Goal: Transaction & Acquisition: Purchase product/service

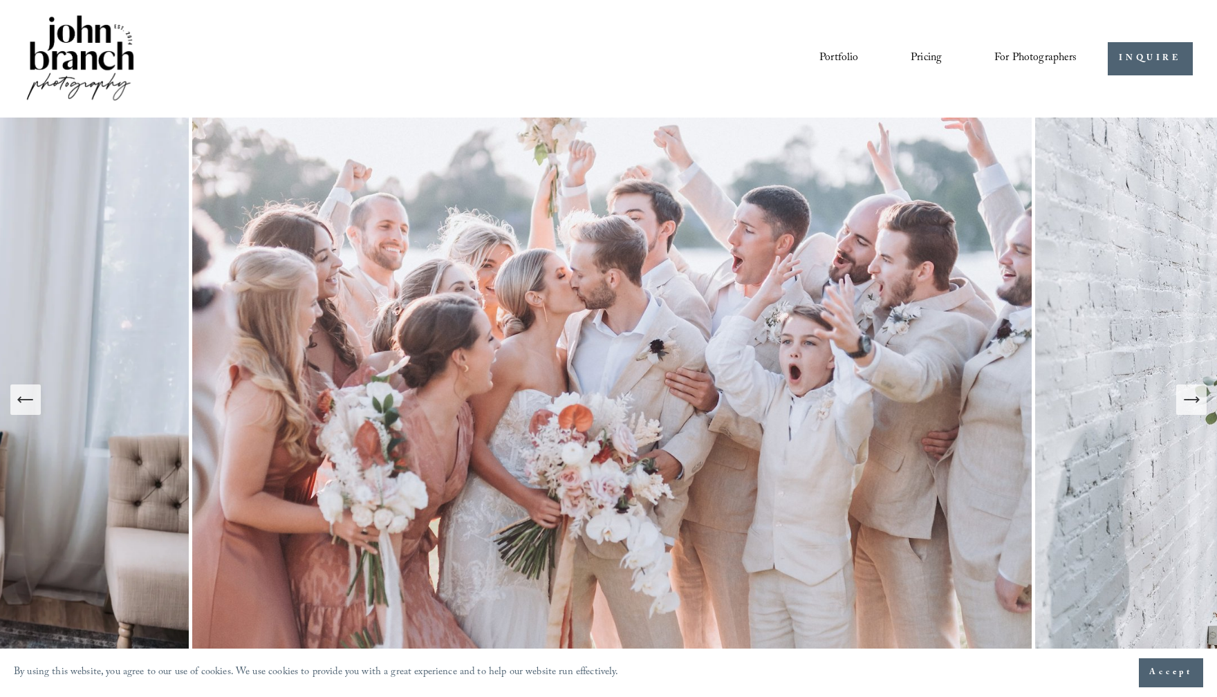
click at [0, 0] on span "Presets" at bounding box center [0, 0] width 0 height 0
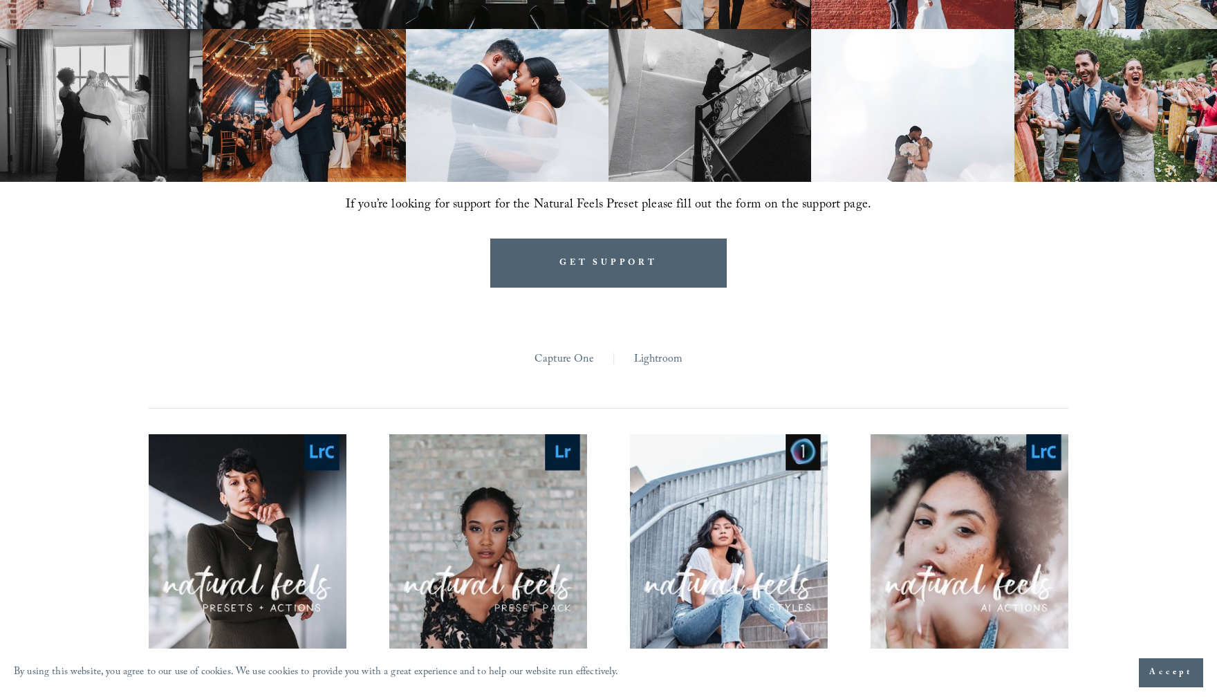
scroll to position [1087, 0]
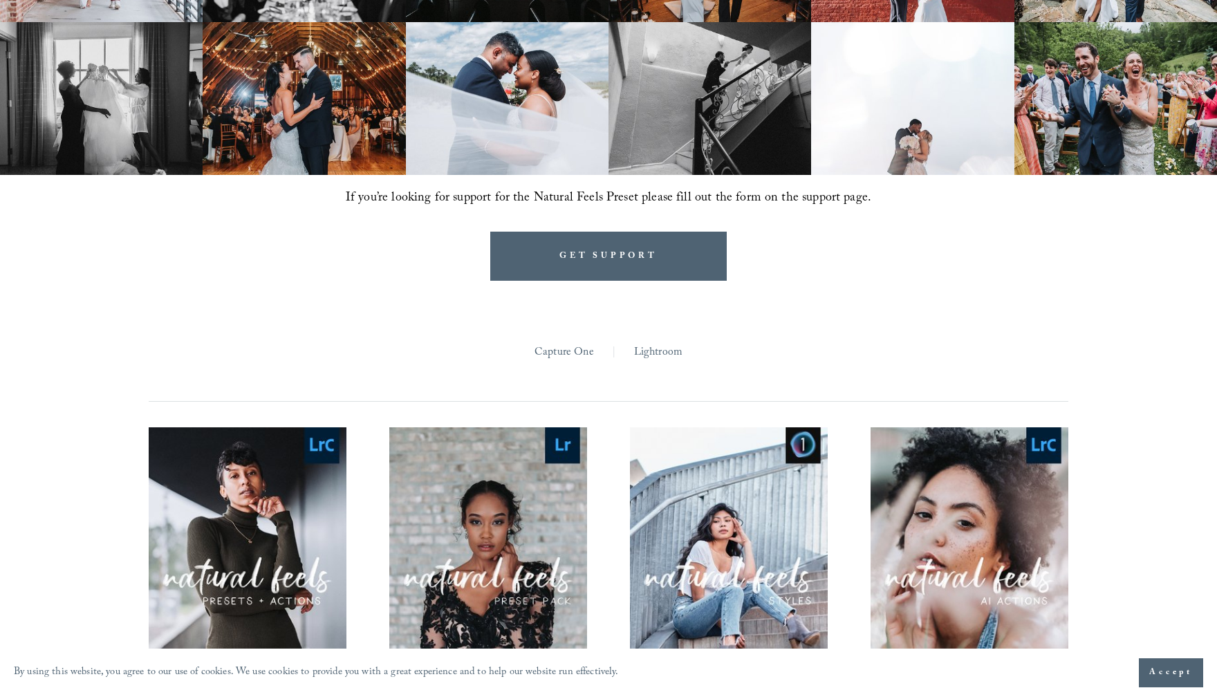
click at [647, 342] on link "Lightroom" at bounding box center [658, 352] width 48 height 21
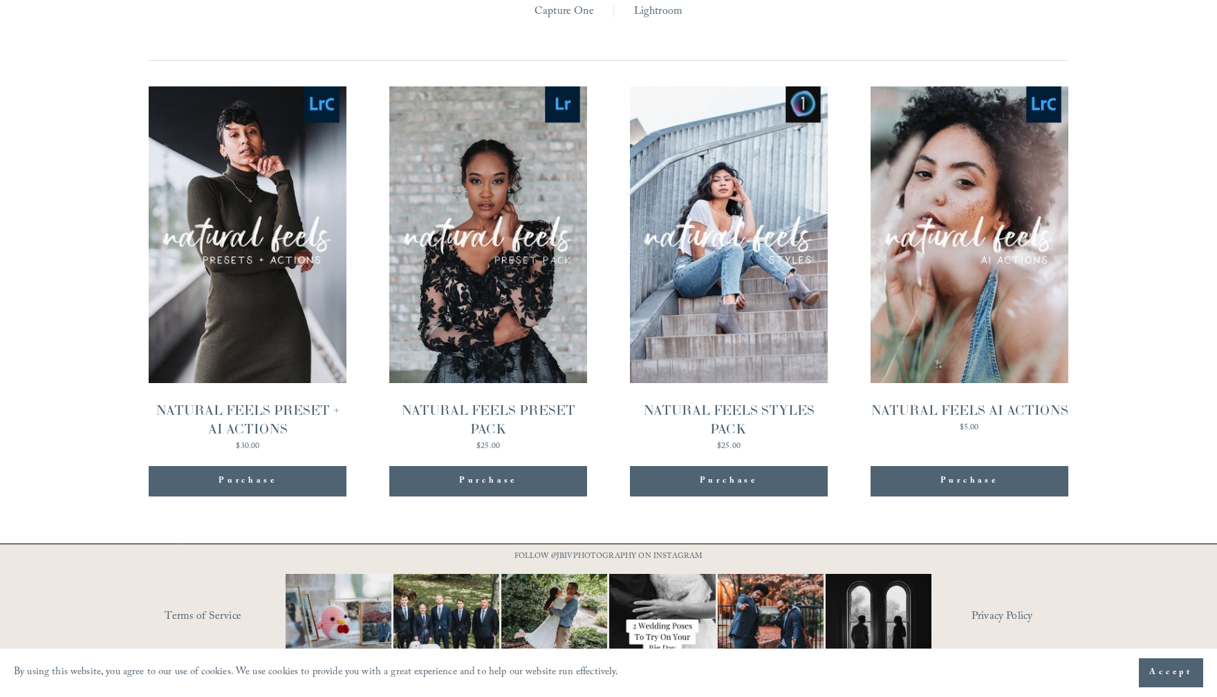
scroll to position [1428, 0]
click at [435, 283] on link "Quick View NATURAL FEELS PRESET PACK $25.00" at bounding box center [488, 268] width 198 height 364
click at [712, 279] on link "Quick View NATURAL FEELS STYLES PACK $25.00" at bounding box center [729, 268] width 198 height 364
click at [938, 305] on link "Quick View NATURAL FEELS AI ACTIONS $5.00" at bounding box center [970, 268] width 198 height 364
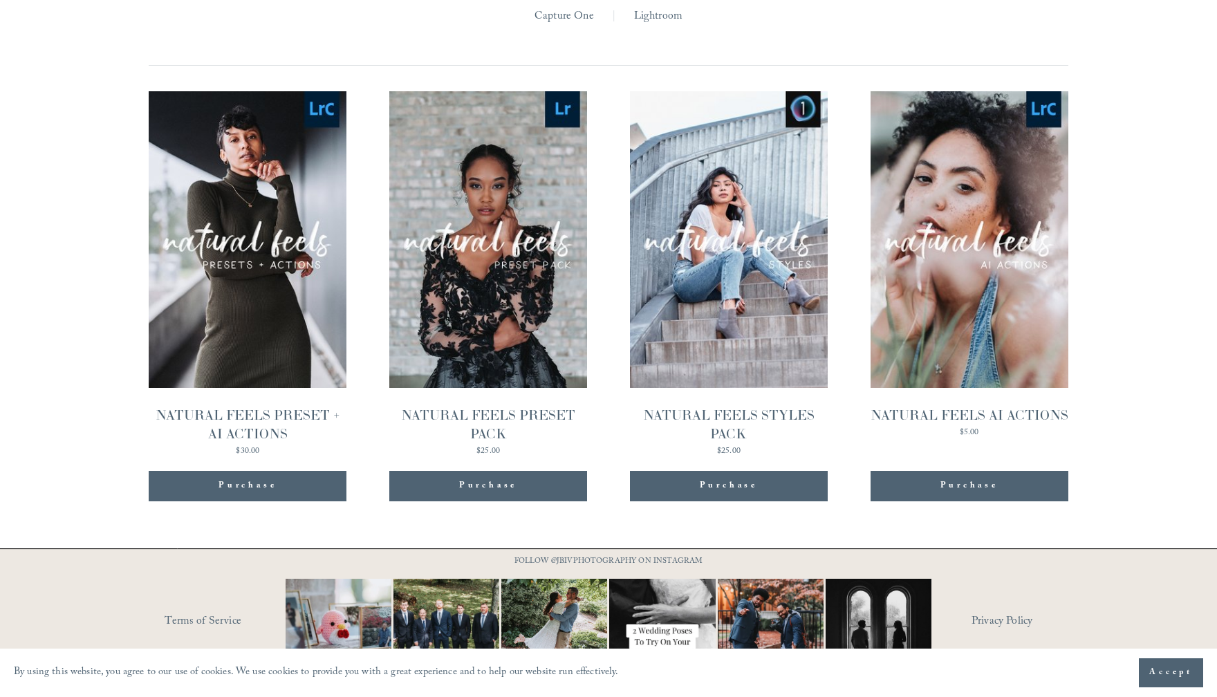
scroll to position [1438, 0]
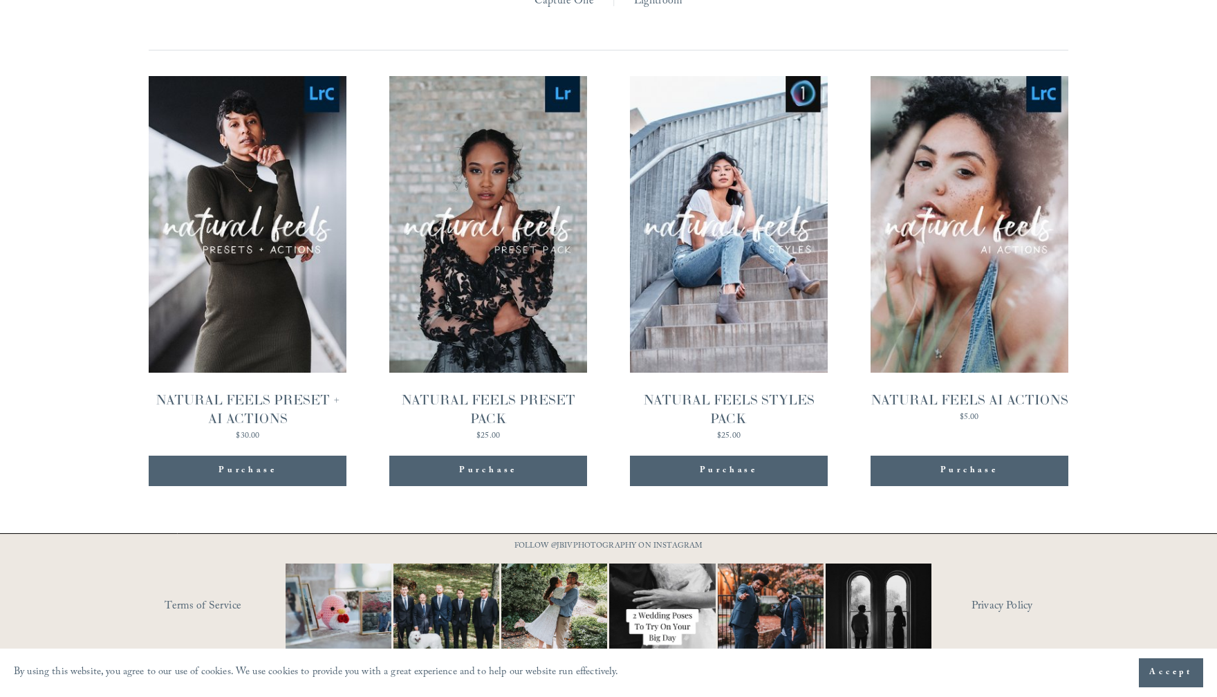
click at [782, 261] on link "Quick View NATURAL FEELS STYLES PACK $25.00" at bounding box center [729, 258] width 198 height 364
click at [496, 314] on link "Quick View NATURAL FEELS PRESET PACK $25.00" at bounding box center [488, 258] width 198 height 364
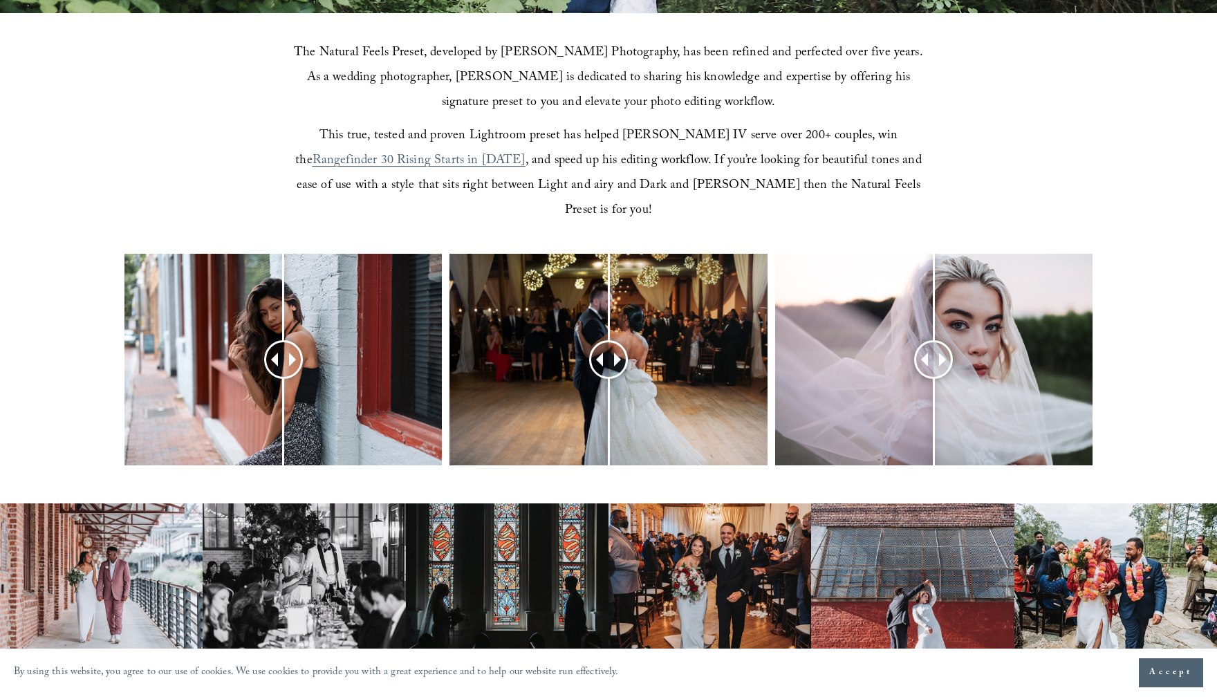
scroll to position [244, 0]
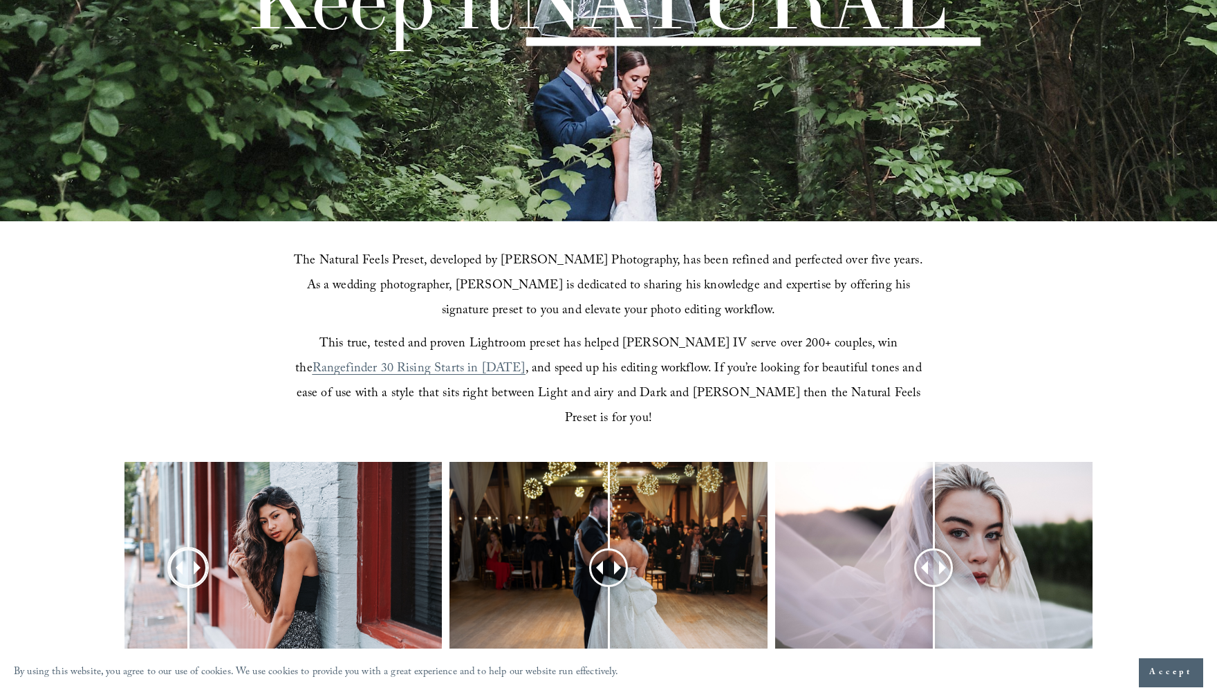
drag, startPoint x: 287, startPoint y: 542, endPoint x: 188, endPoint y: 521, distance: 101.1
click at [188, 551] on div at bounding box center [188, 568] width 35 height 35
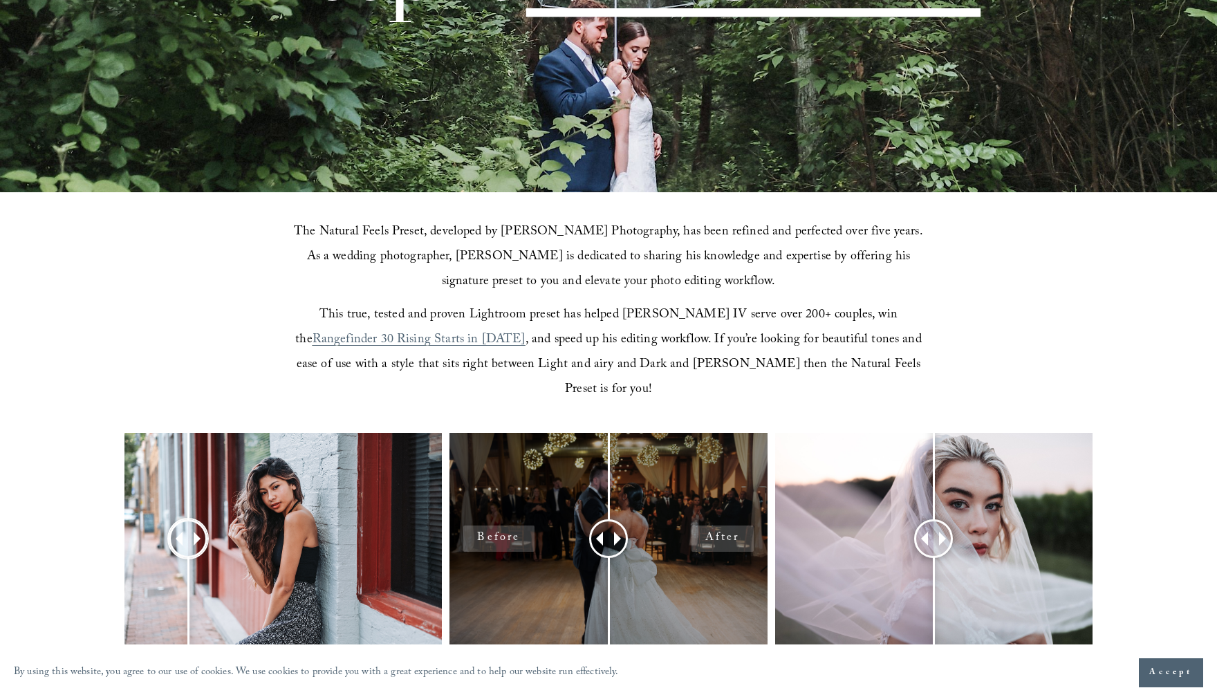
scroll to position [275, 0]
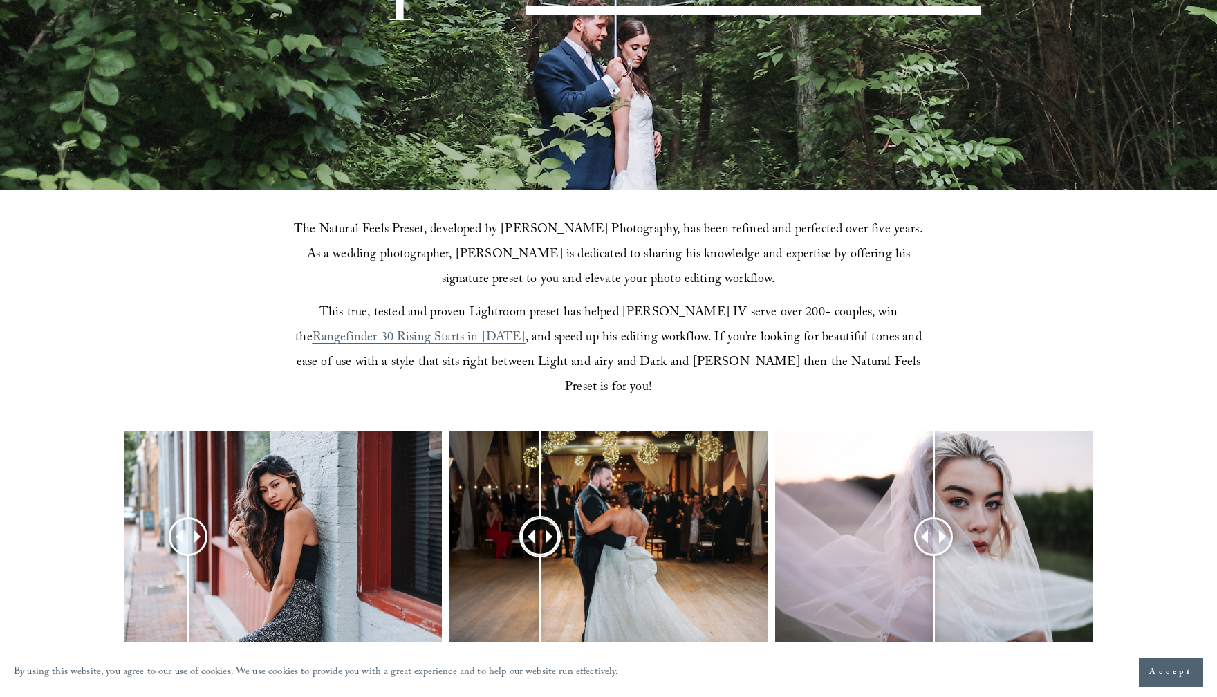
drag, startPoint x: 613, startPoint y: 500, endPoint x: 540, endPoint y: 521, distance: 76.4
click at [540, 521] on div at bounding box center [540, 536] width 35 height 35
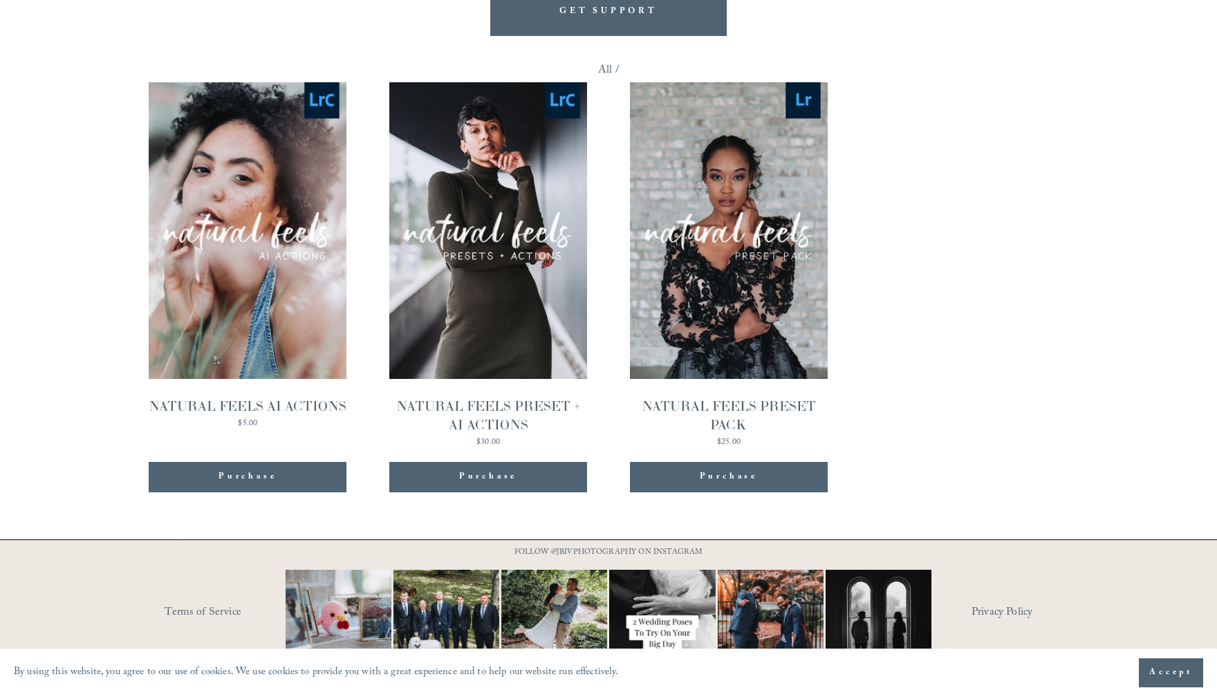
scroll to position [1338, 0]
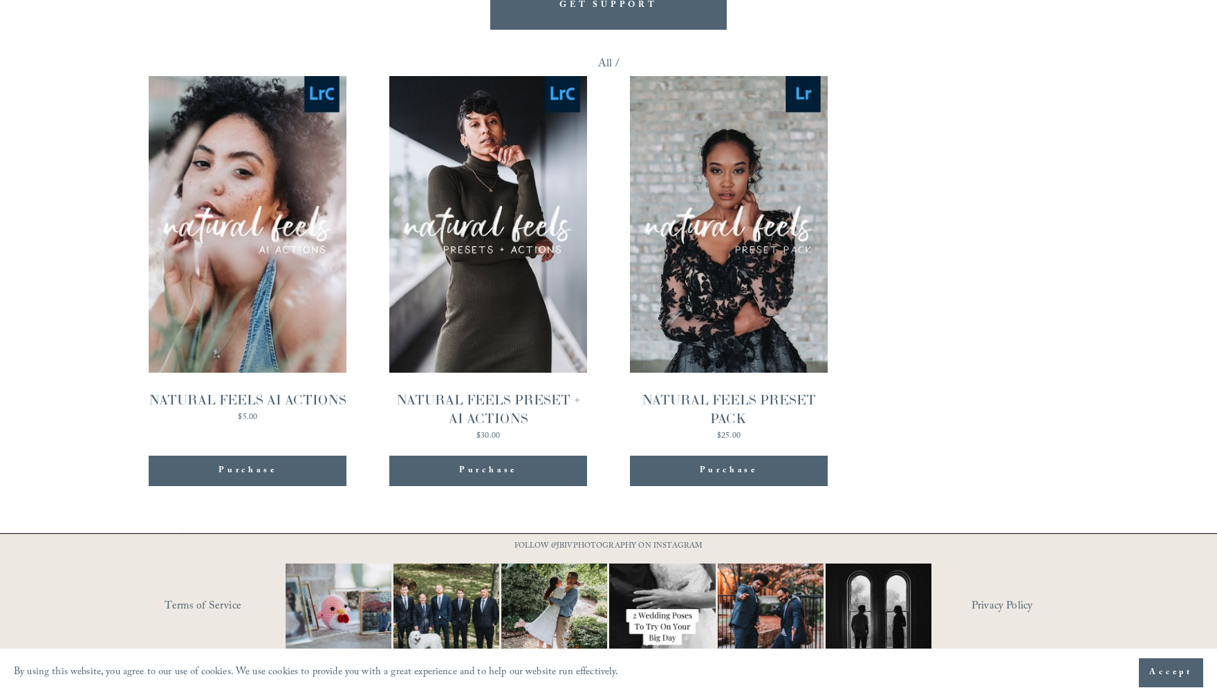
click at [496, 175] on span "Quick View" at bounding box center [488, 194] width 86 height 38
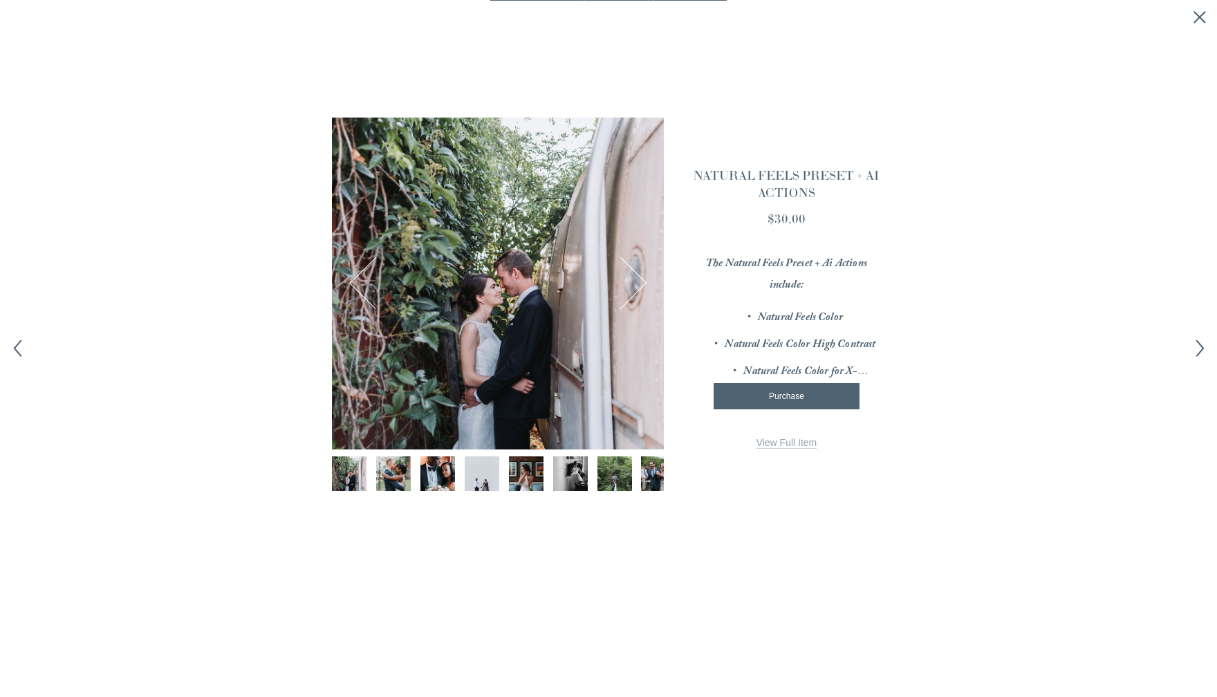
click at [795, 445] on span "View Full Item" at bounding box center [787, 442] width 61 height 11
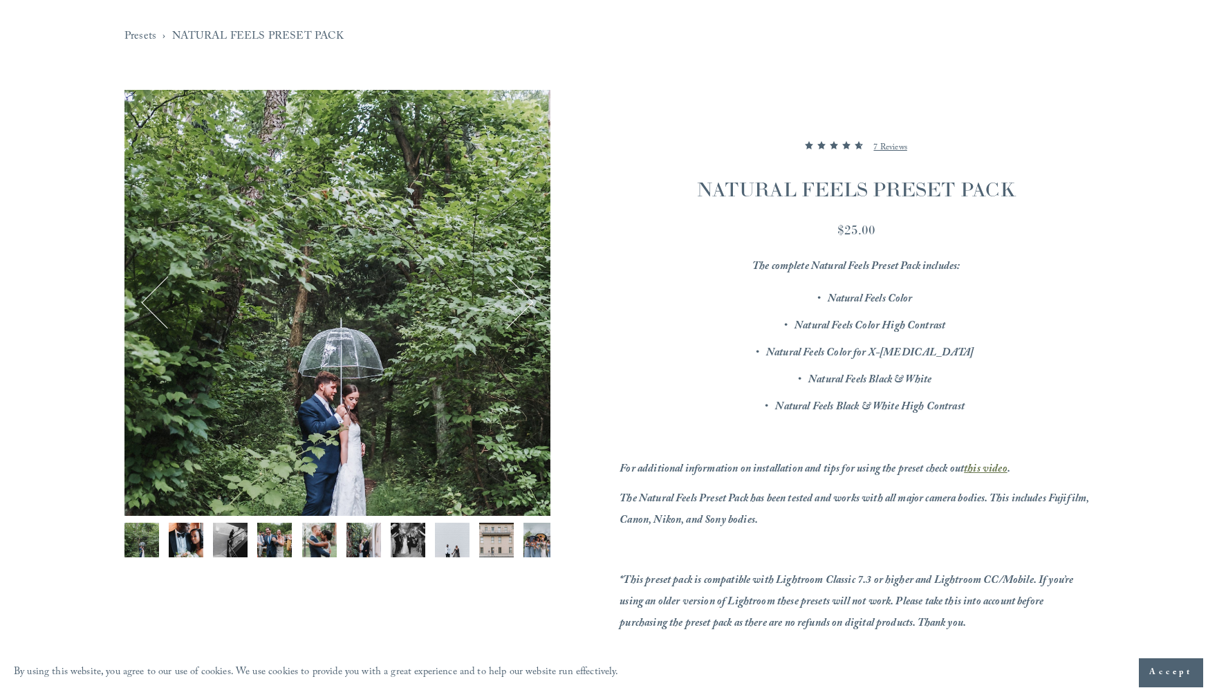
scroll to position [115, 0]
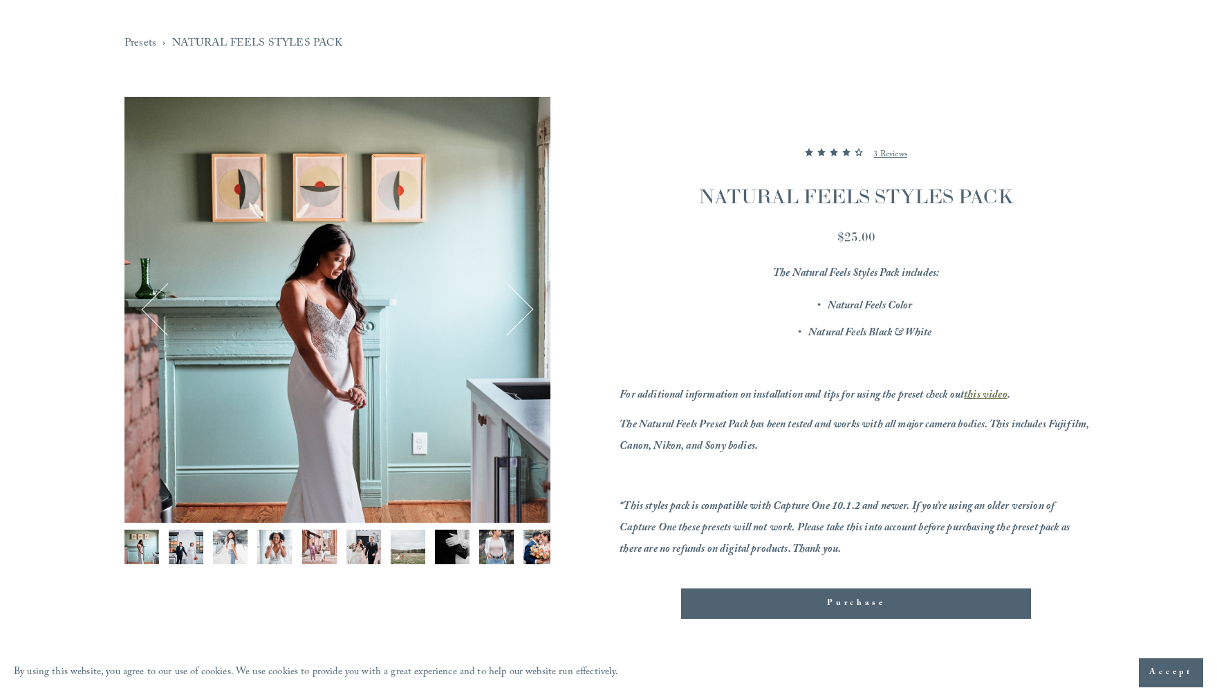
scroll to position [120, 0]
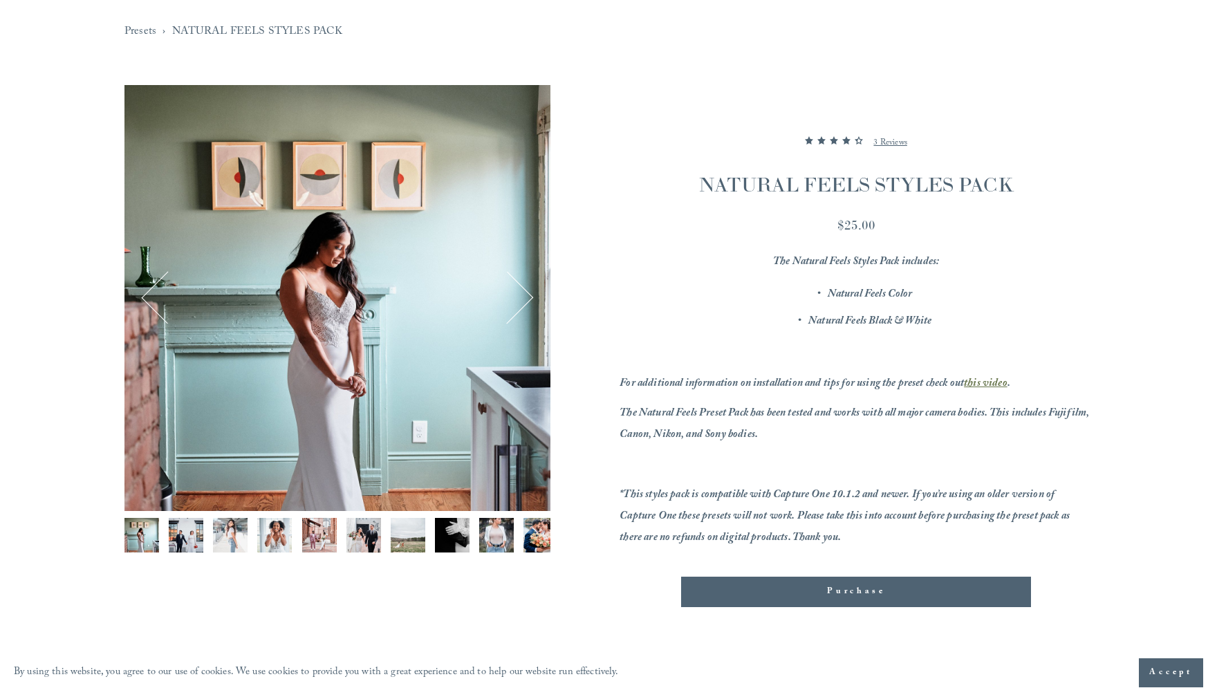
click at [527, 297] on button "Next" at bounding box center [507, 297] width 50 height 50
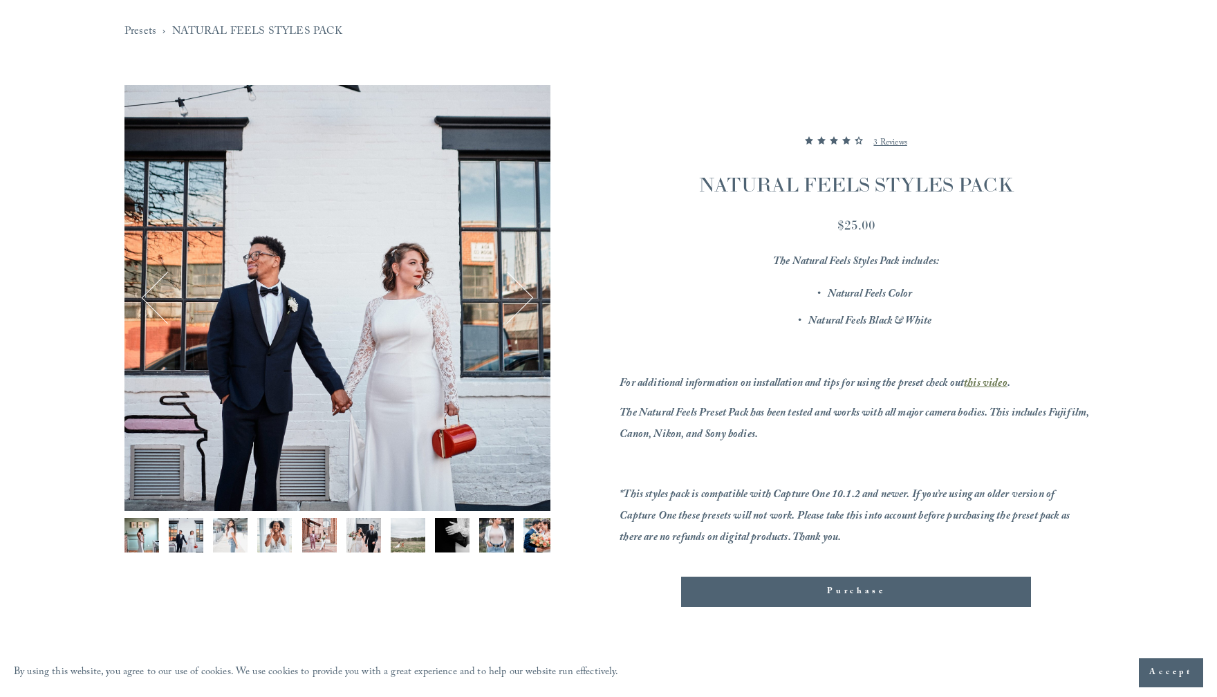
click at [527, 297] on button "Next" at bounding box center [507, 297] width 50 height 50
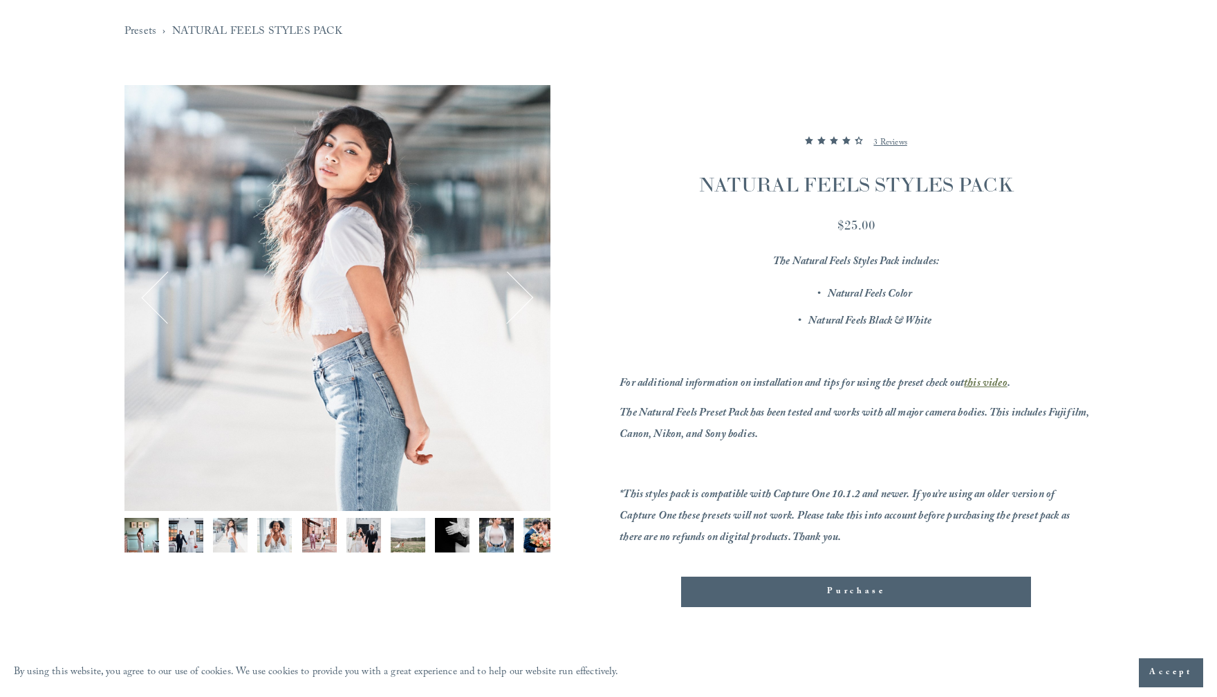
click at [527, 297] on button "Next" at bounding box center [507, 297] width 50 height 50
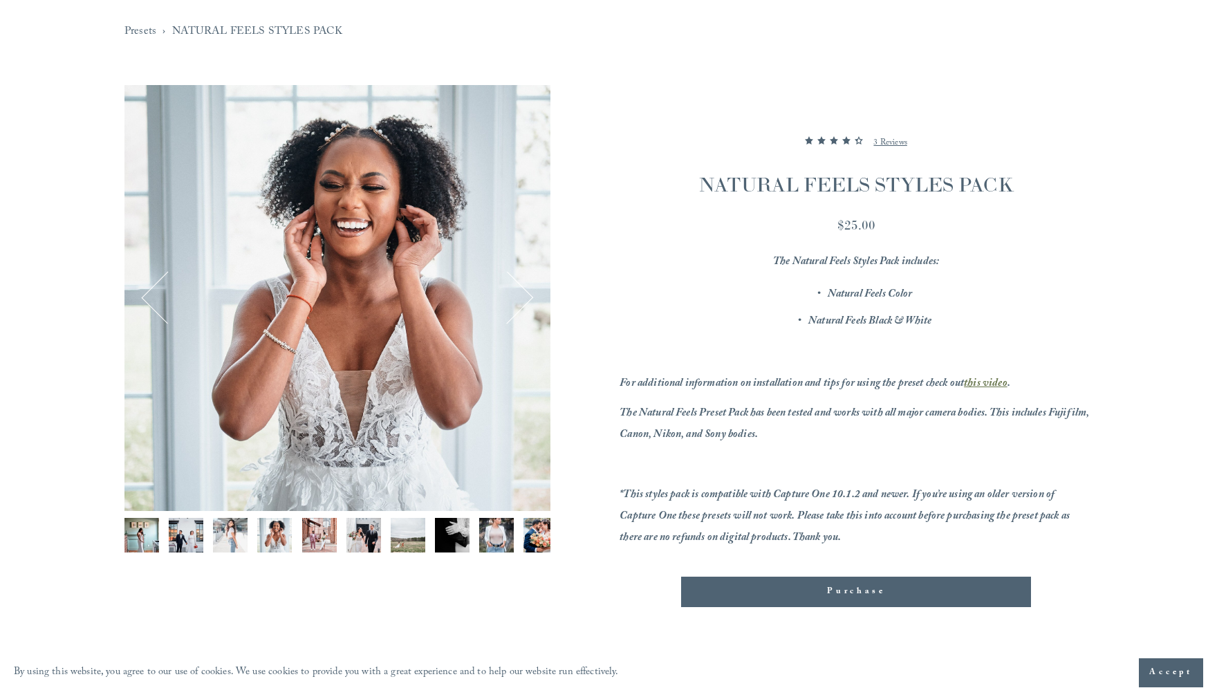
click at [527, 297] on button "Next" at bounding box center [507, 297] width 50 height 50
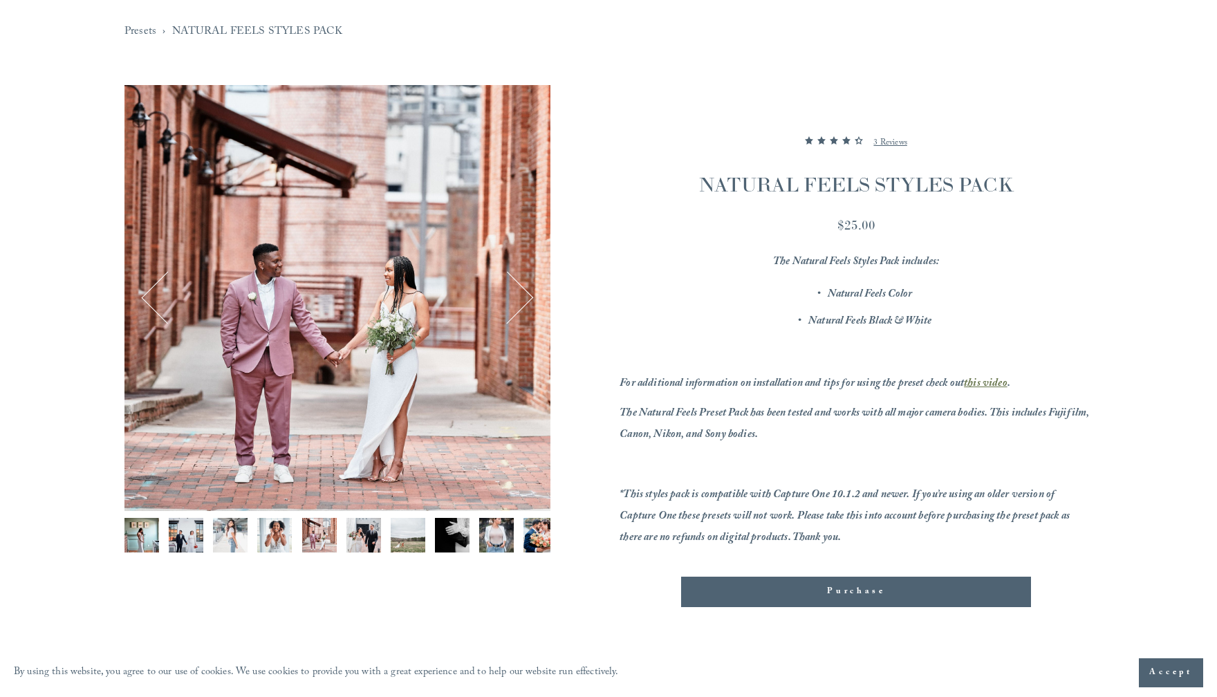
click at [527, 297] on button "Next" at bounding box center [507, 297] width 50 height 50
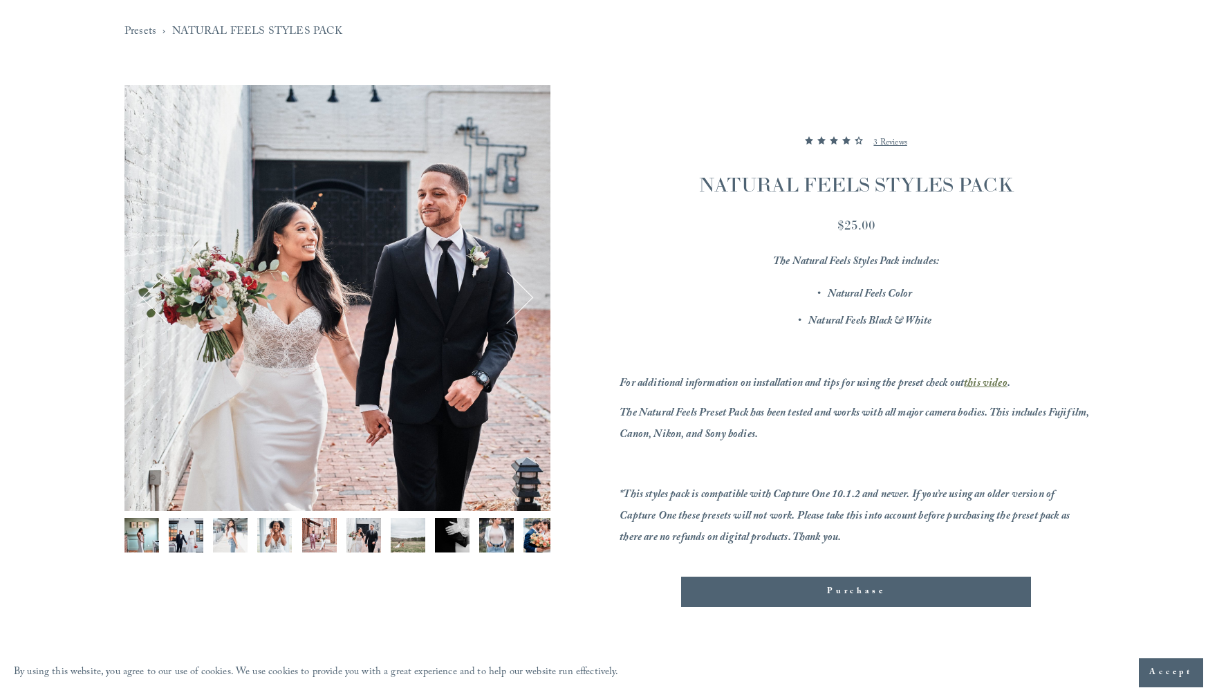
click at [522, 301] on button "Next" at bounding box center [507, 297] width 50 height 50
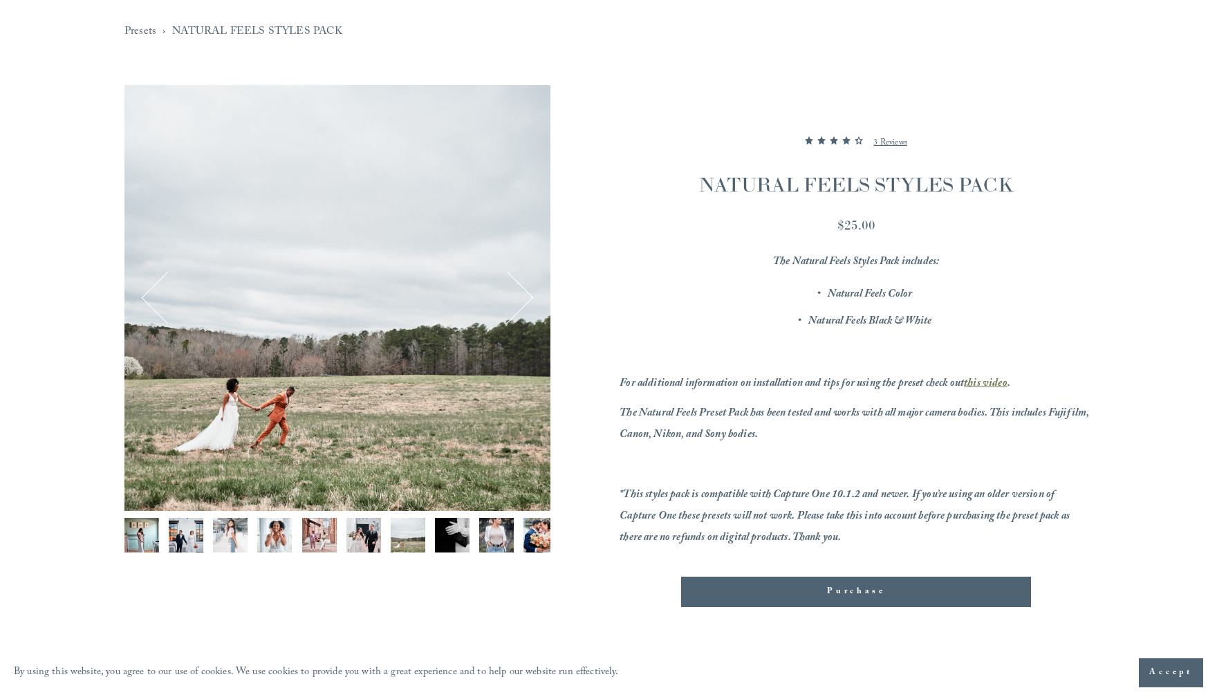
click at [522, 300] on button "Next" at bounding box center [507, 297] width 50 height 50
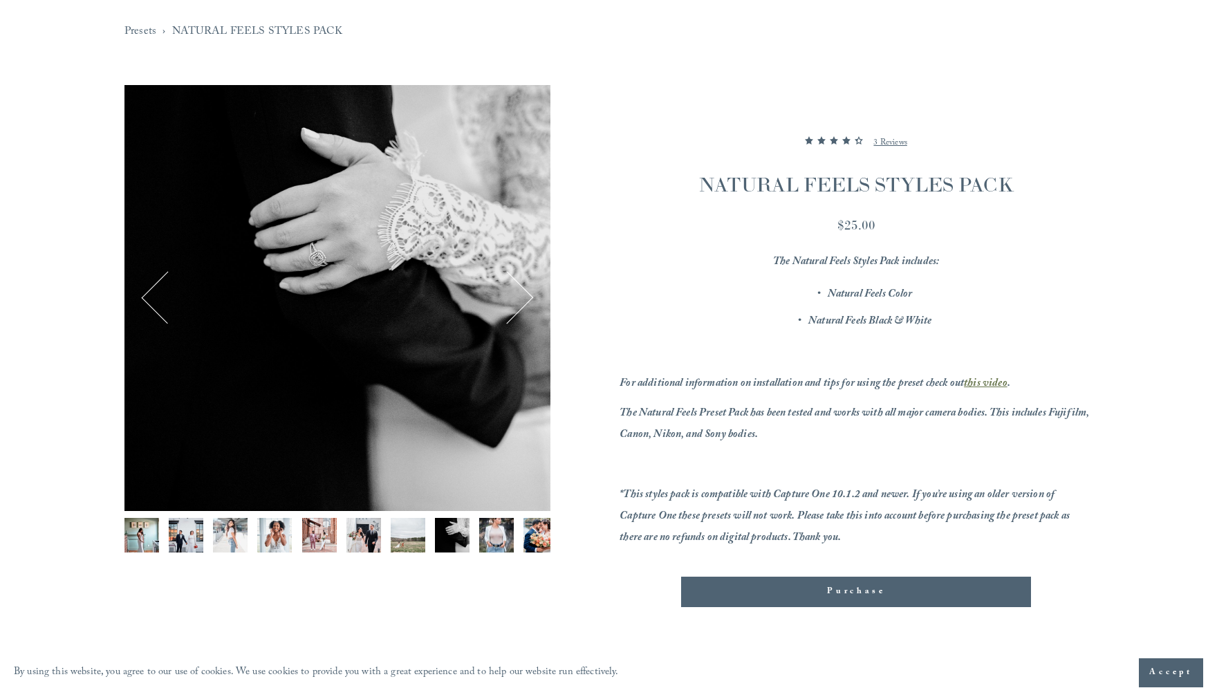
click at [522, 300] on button "Next" at bounding box center [507, 297] width 50 height 50
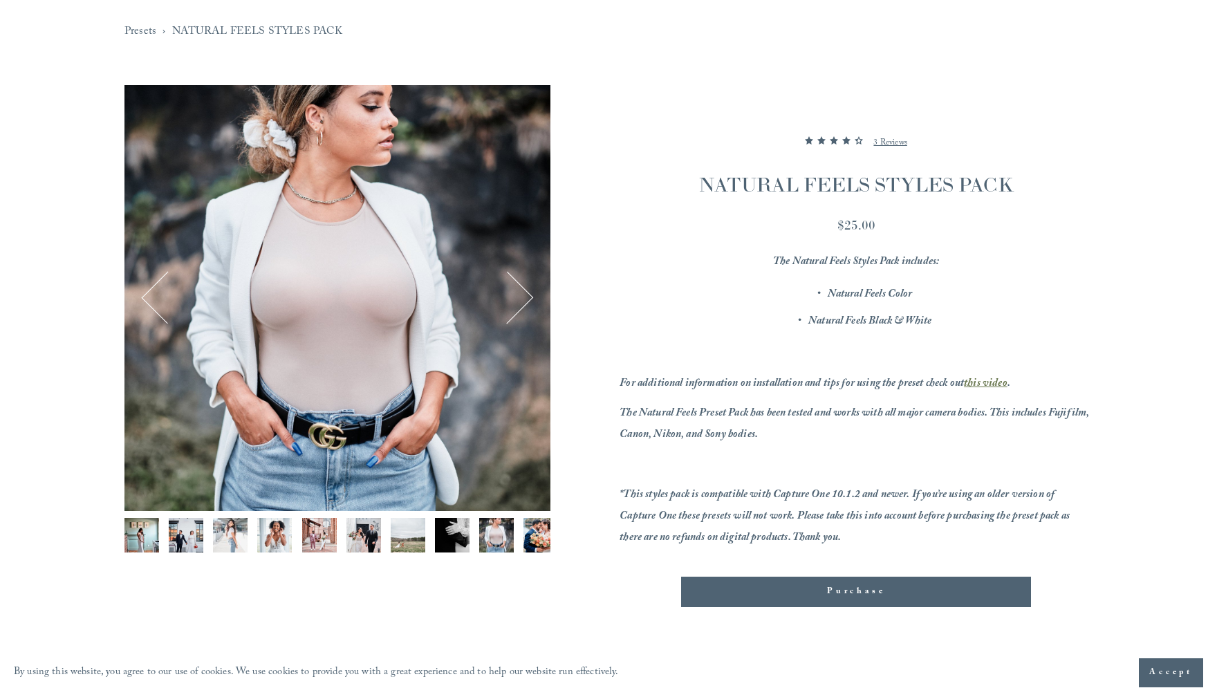
click at [522, 300] on button "Next" at bounding box center [507, 297] width 50 height 50
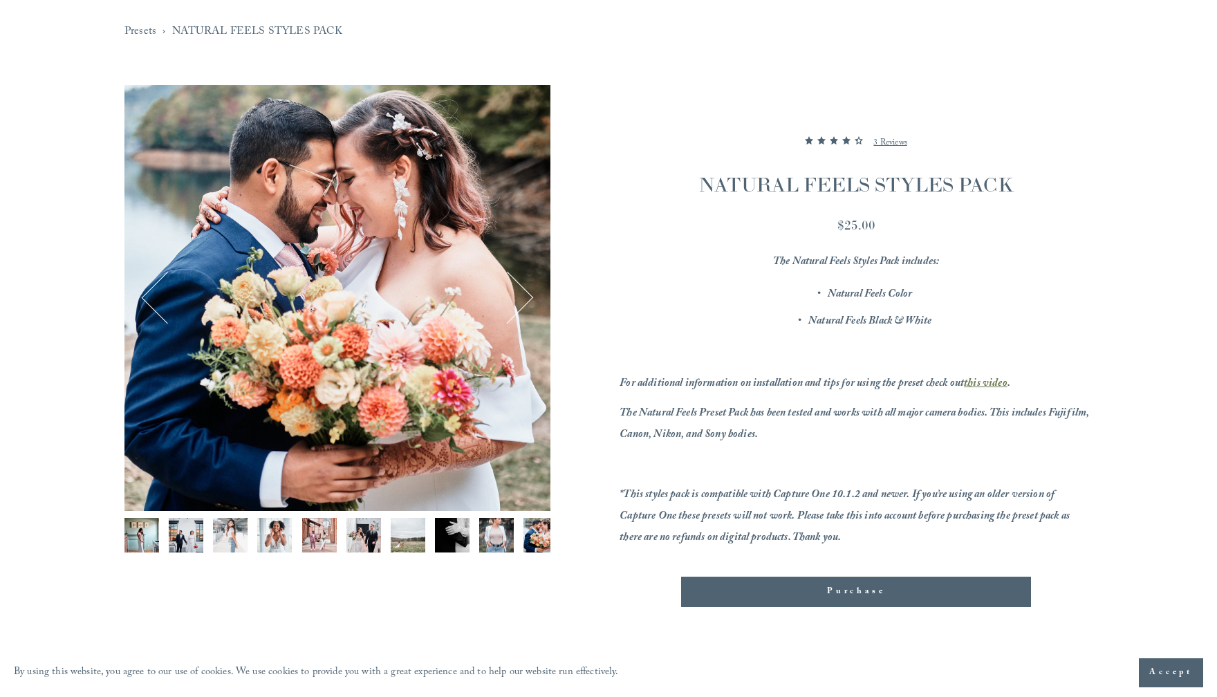
click at [522, 300] on button "Next" at bounding box center [507, 297] width 50 height 50
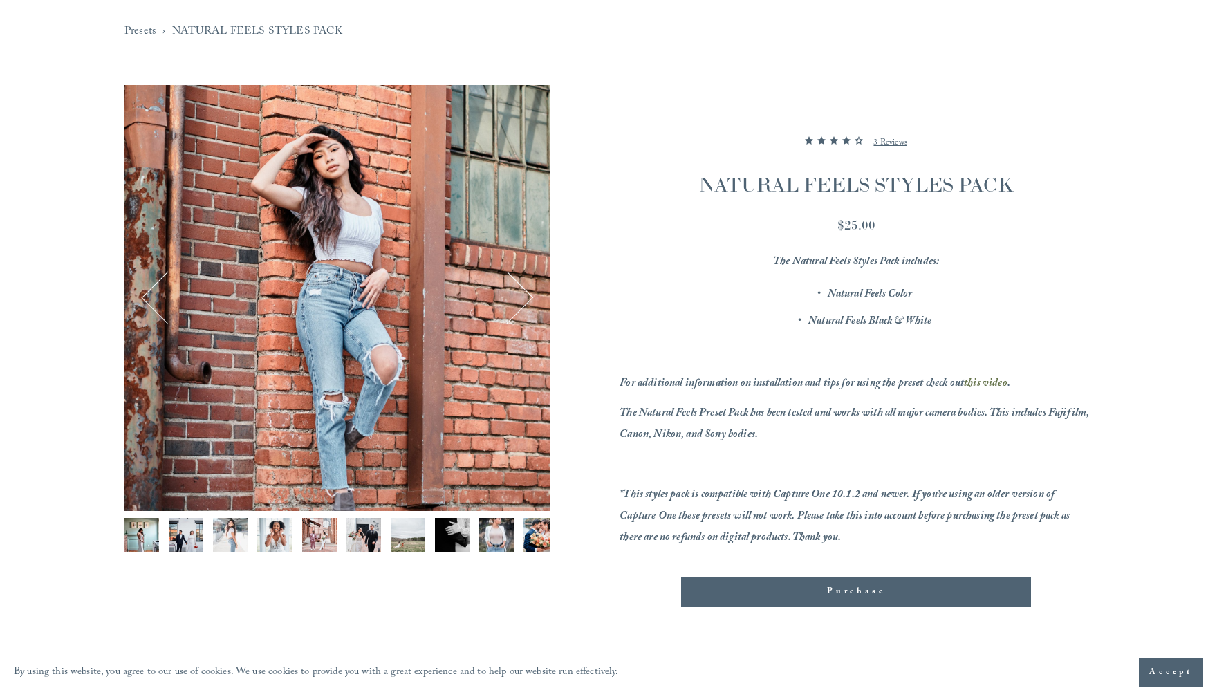
click at [522, 300] on button "Next" at bounding box center [507, 297] width 50 height 50
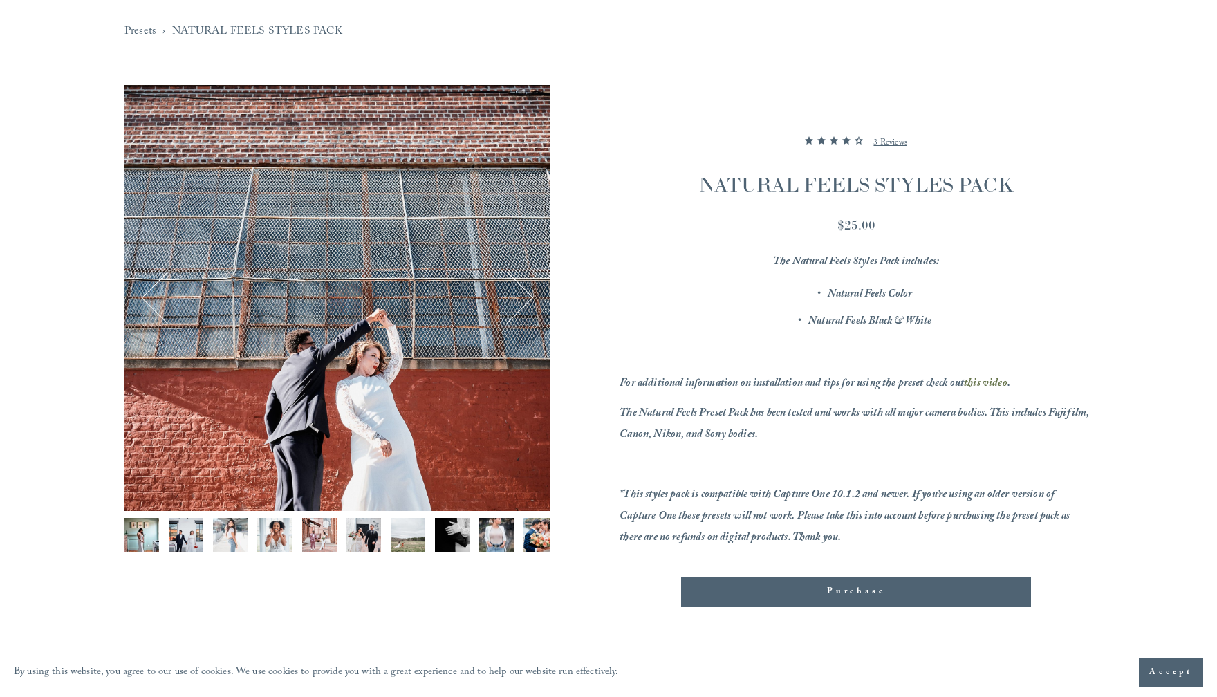
click at [522, 300] on button "Next" at bounding box center [507, 297] width 50 height 50
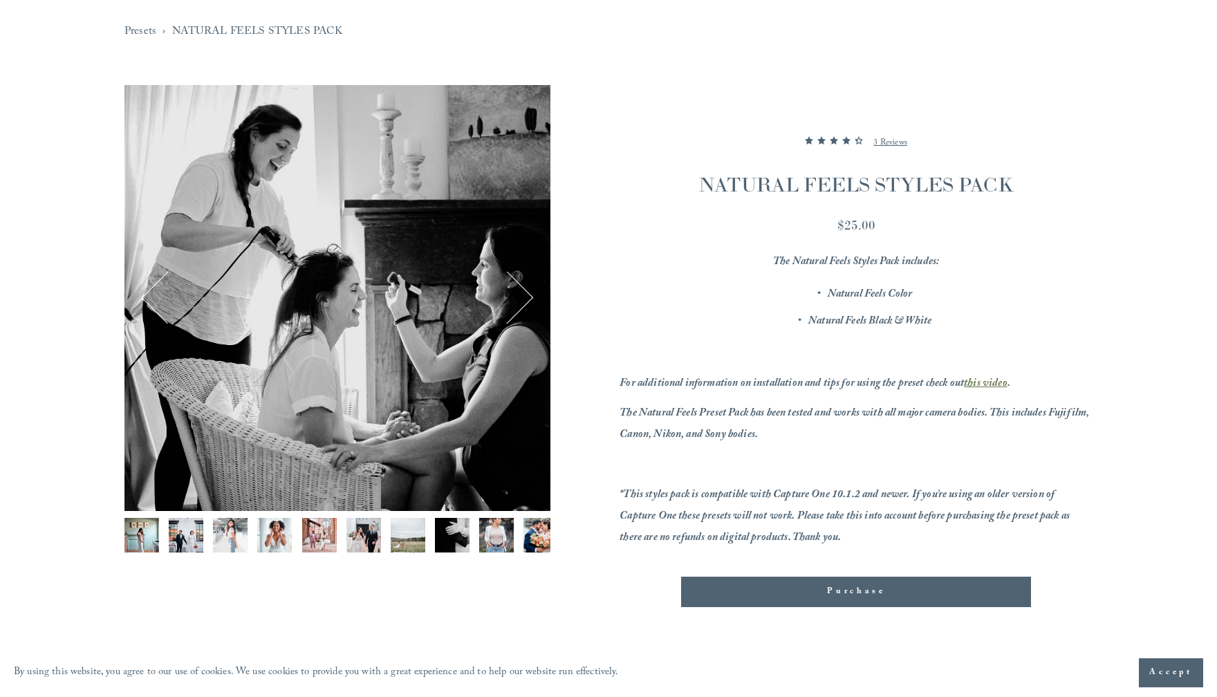
click at [522, 300] on button "Next" at bounding box center [507, 297] width 50 height 50
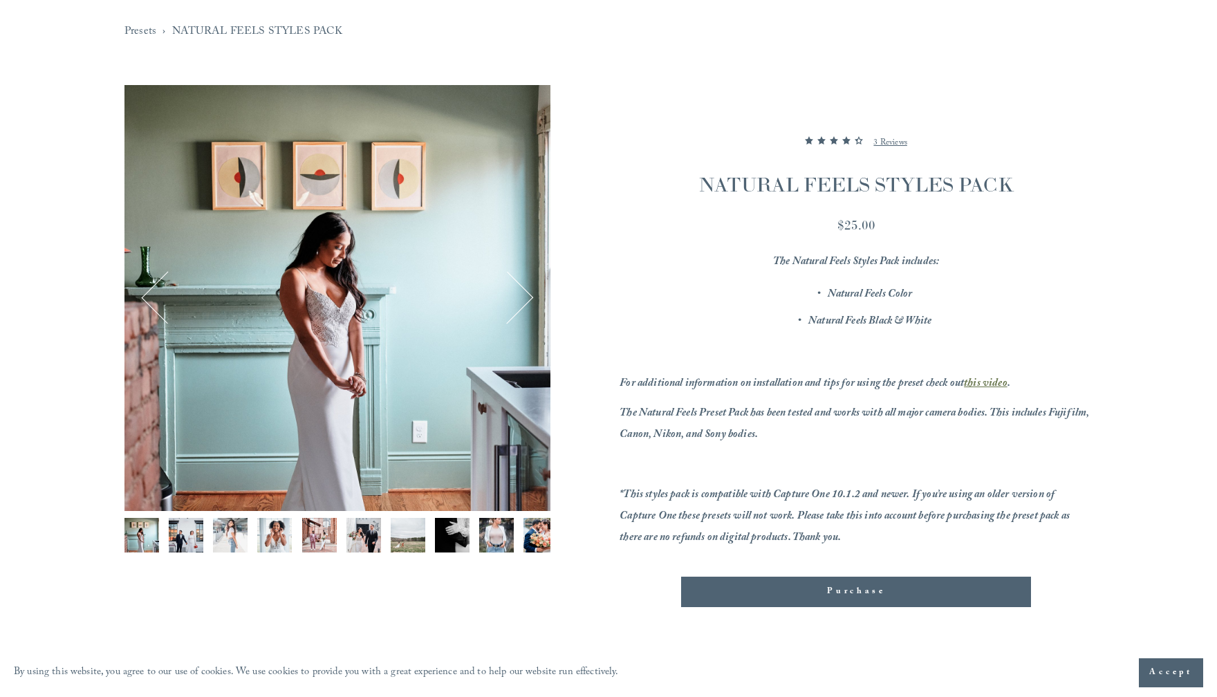
click at [522, 300] on button "Next" at bounding box center [507, 297] width 50 height 50
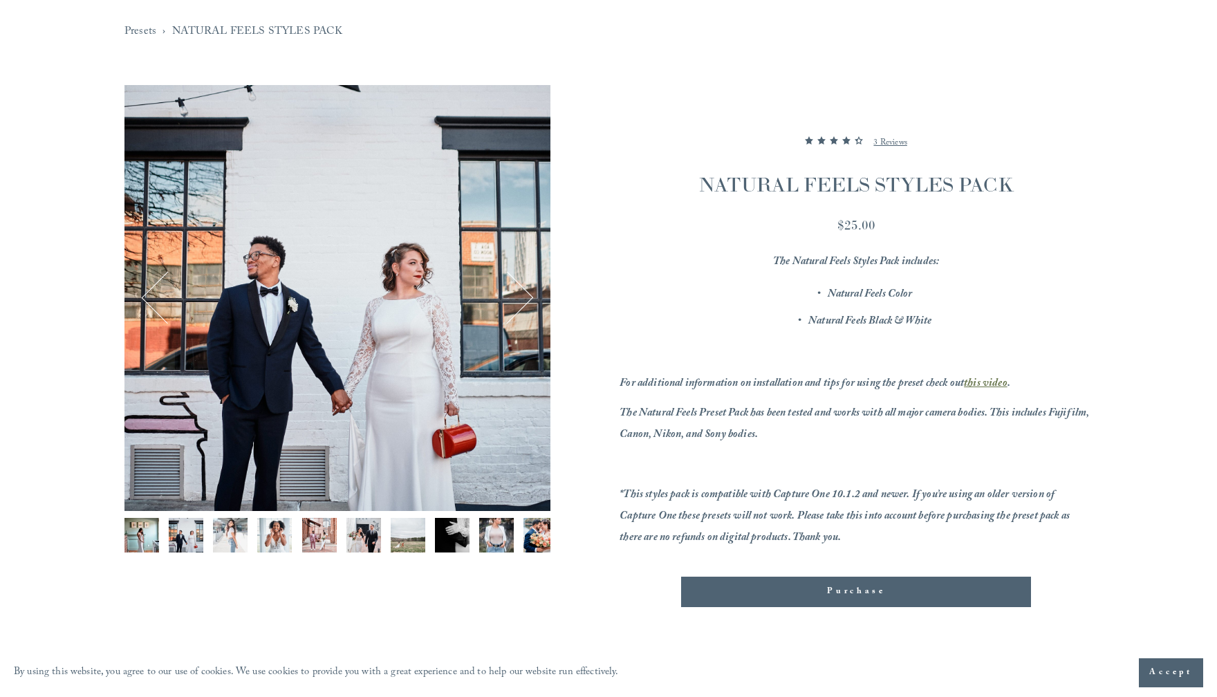
click at [522, 300] on button "Next" at bounding box center [507, 297] width 50 height 50
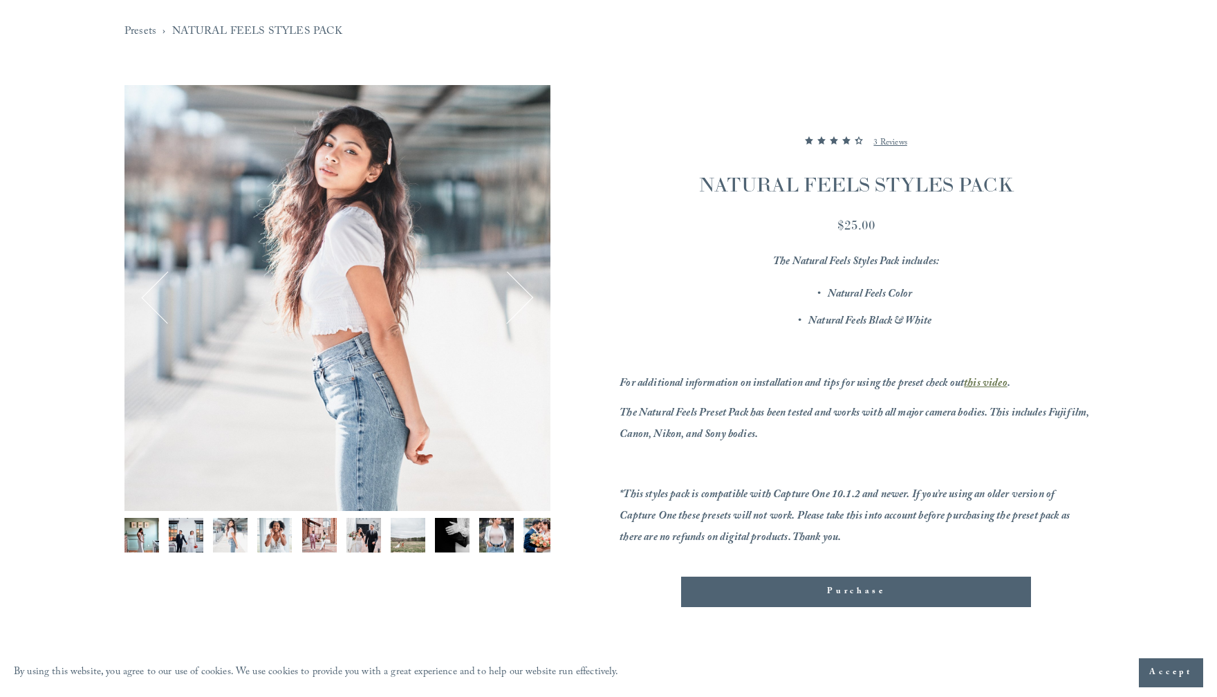
click at [522, 300] on button "Next" at bounding box center [507, 297] width 50 height 50
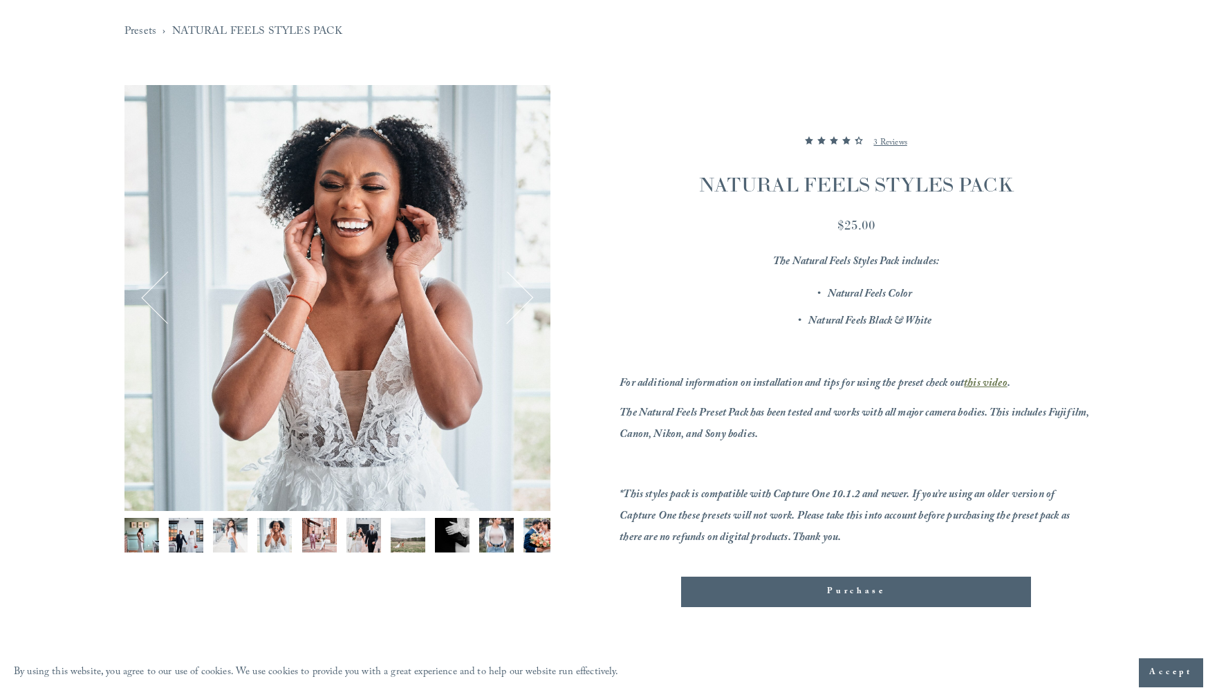
click at [522, 300] on button "Next" at bounding box center [507, 297] width 50 height 50
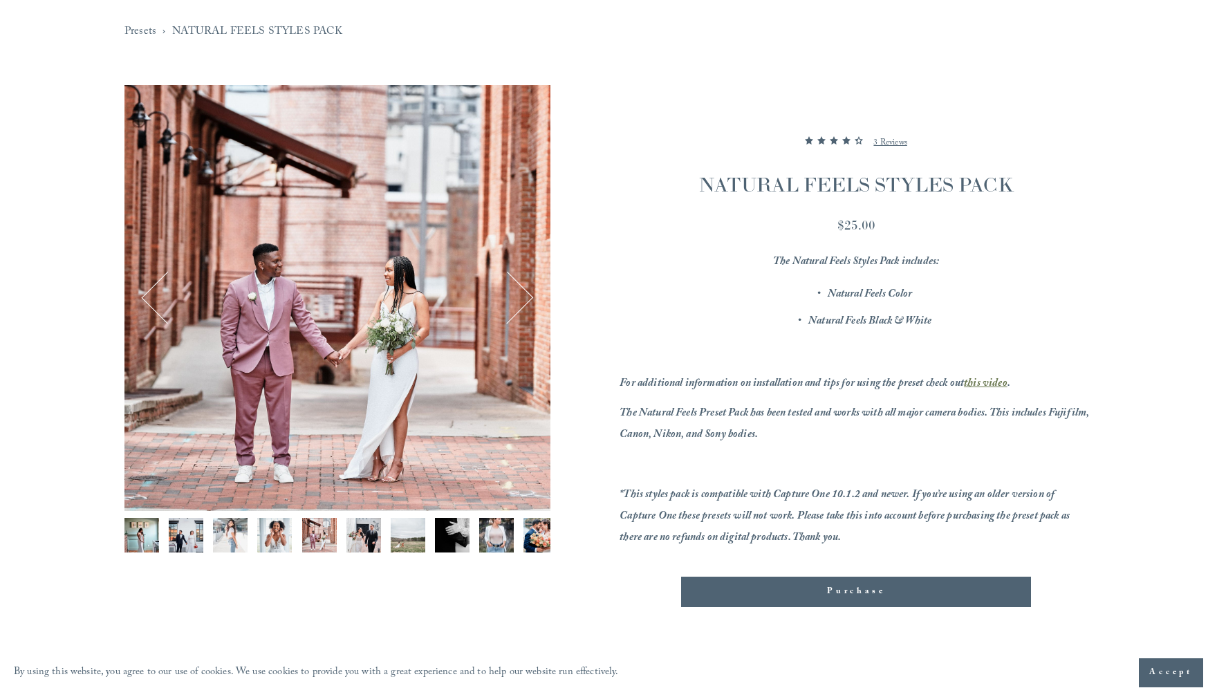
click at [522, 300] on button "Next" at bounding box center [507, 297] width 50 height 50
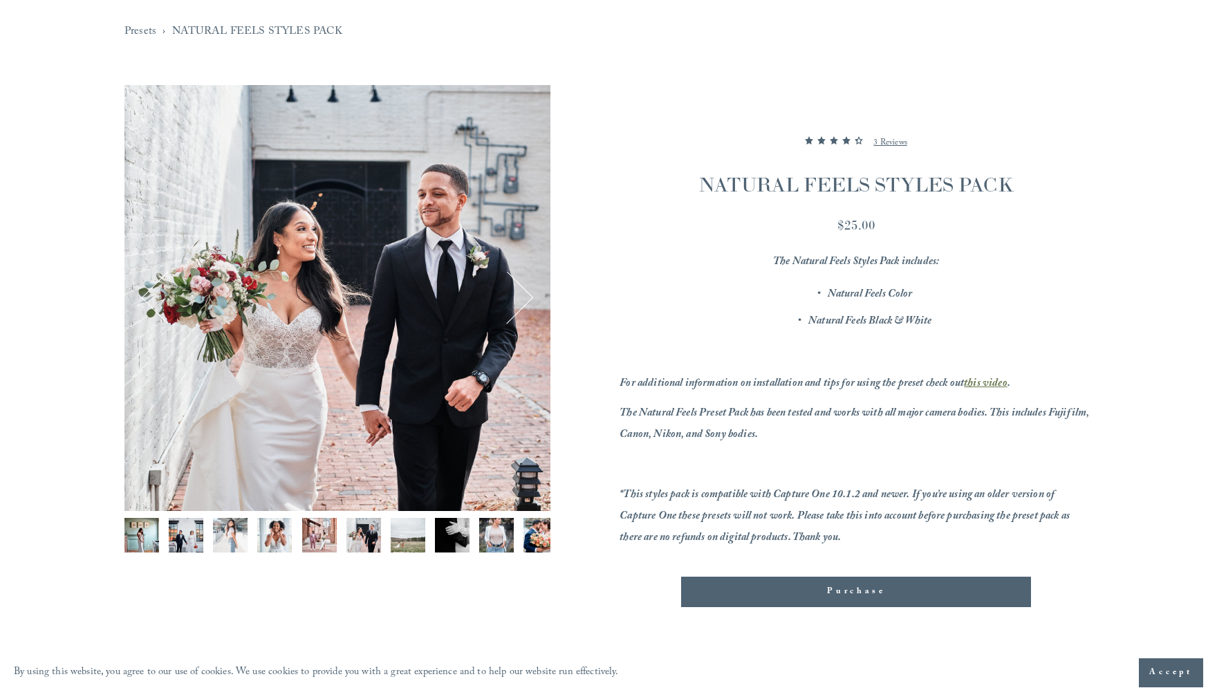
click at [522, 300] on button "Next" at bounding box center [507, 297] width 50 height 50
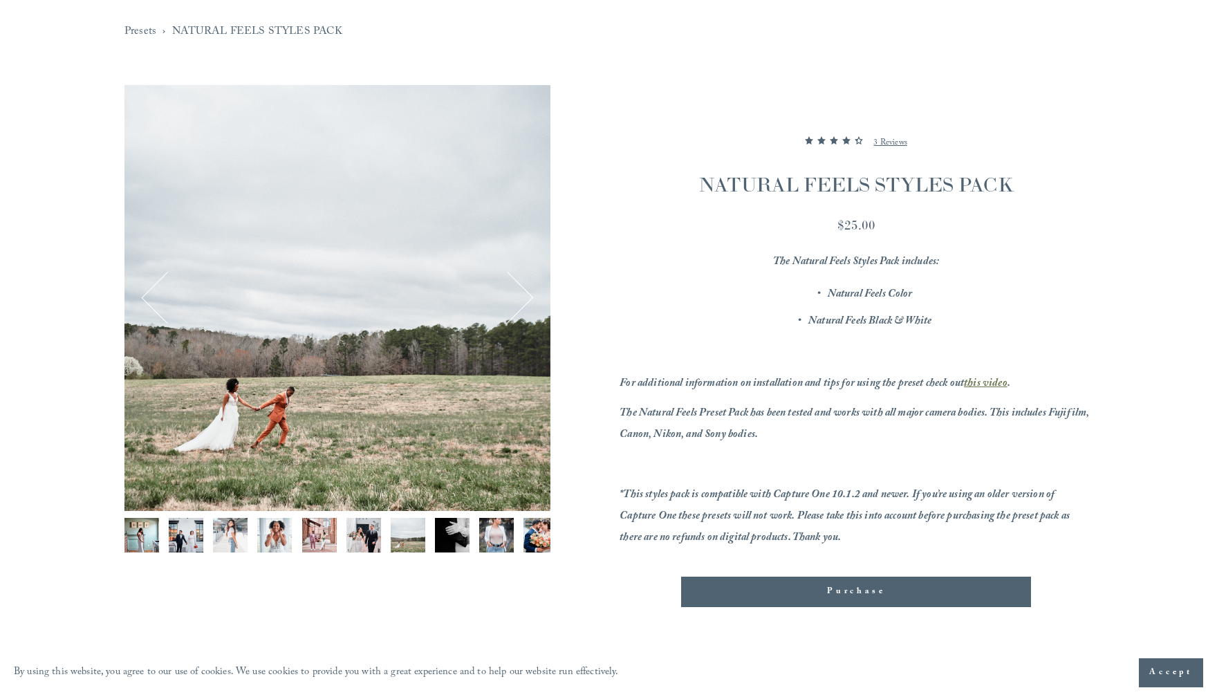
drag, startPoint x: 522, startPoint y: 300, endPoint x: 523, endPoint y: 194, distance: 105.8
click at [523, 194] on div "7 / 13 Image 1 of 13 Image 2 of 13 Image 3 of 13 Image 4 of 13 Image 5 of 13" at bounding box center [337, 298] width 426 height 426
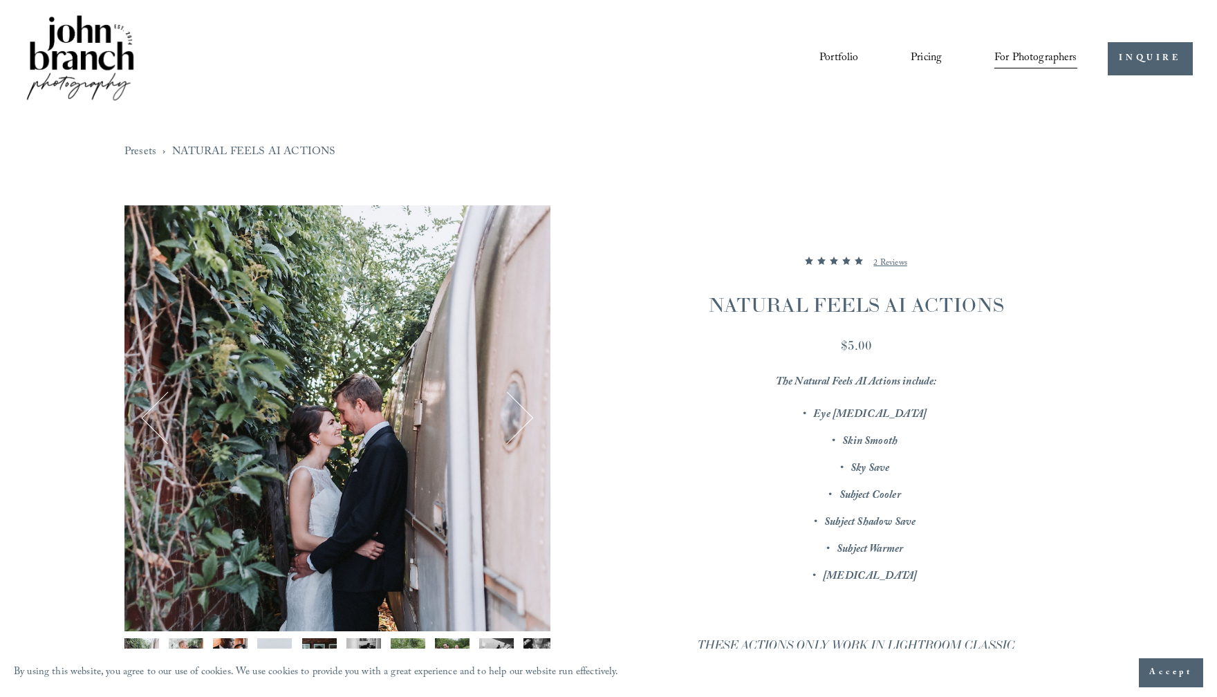
click at [519, 431] on button "Next" at bounding box center [507, 418] width 50 height 50
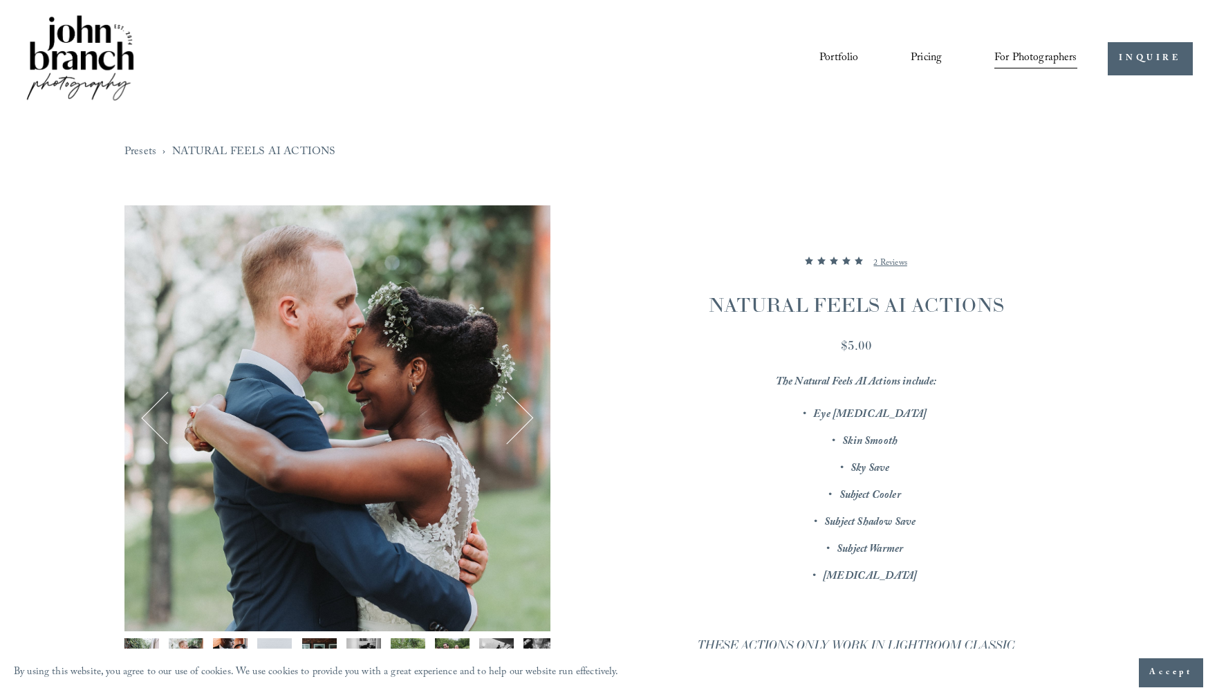
click at [518, 431] on button "Next" at bounding box center [507, 418] width 50 height 50
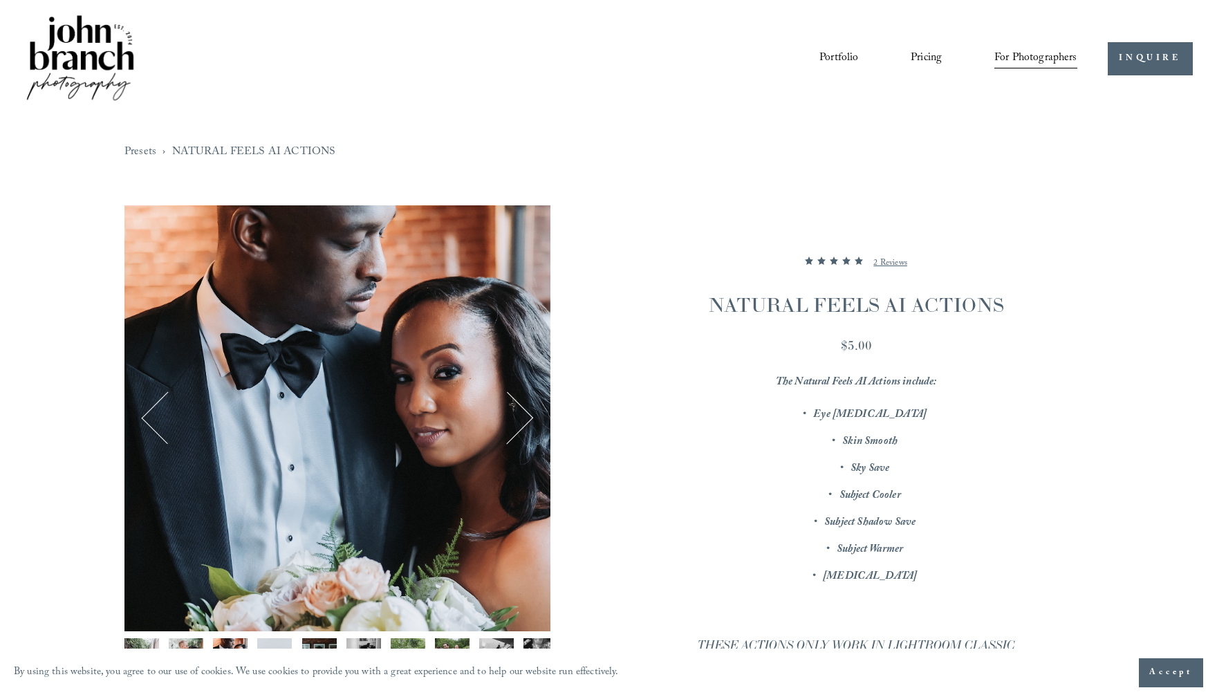
click at [518, 431] on button "Next" at bounding box center [507, 418] width 50 height 50
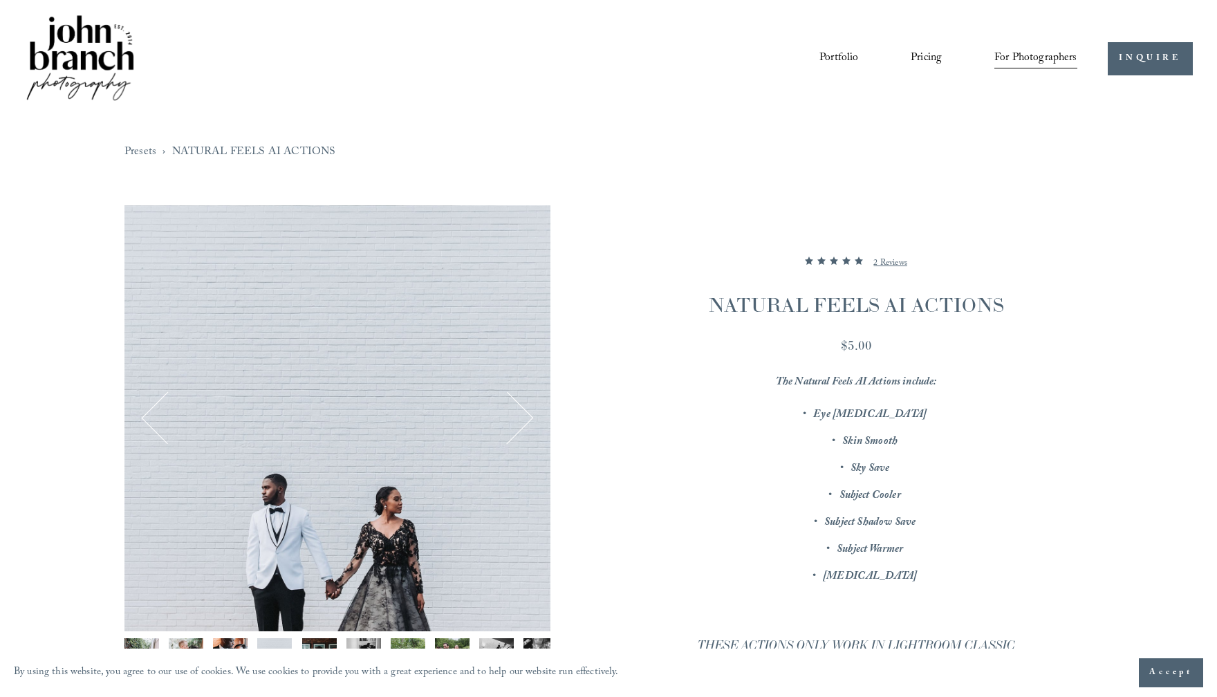
click at [518, 431] on button "Next" at bounding box center [507, 418] width 50 height 50
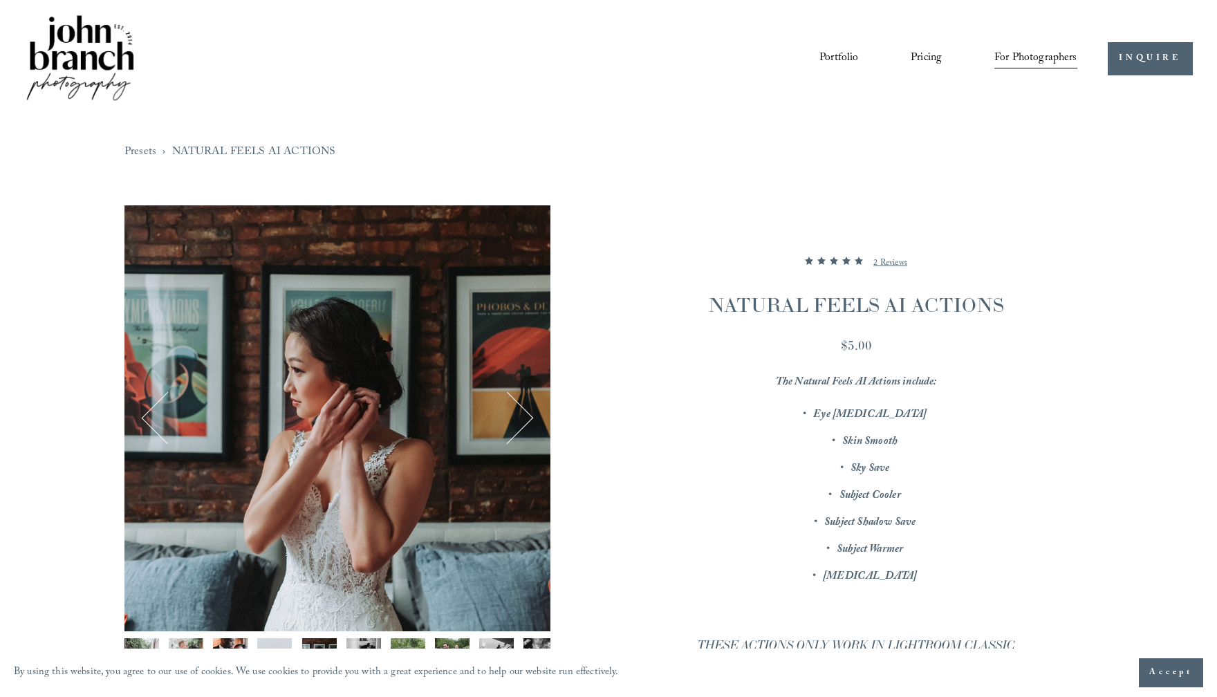
click at [518, 431] on button "Next" at bounding box center [507, 418] width 50 height 50
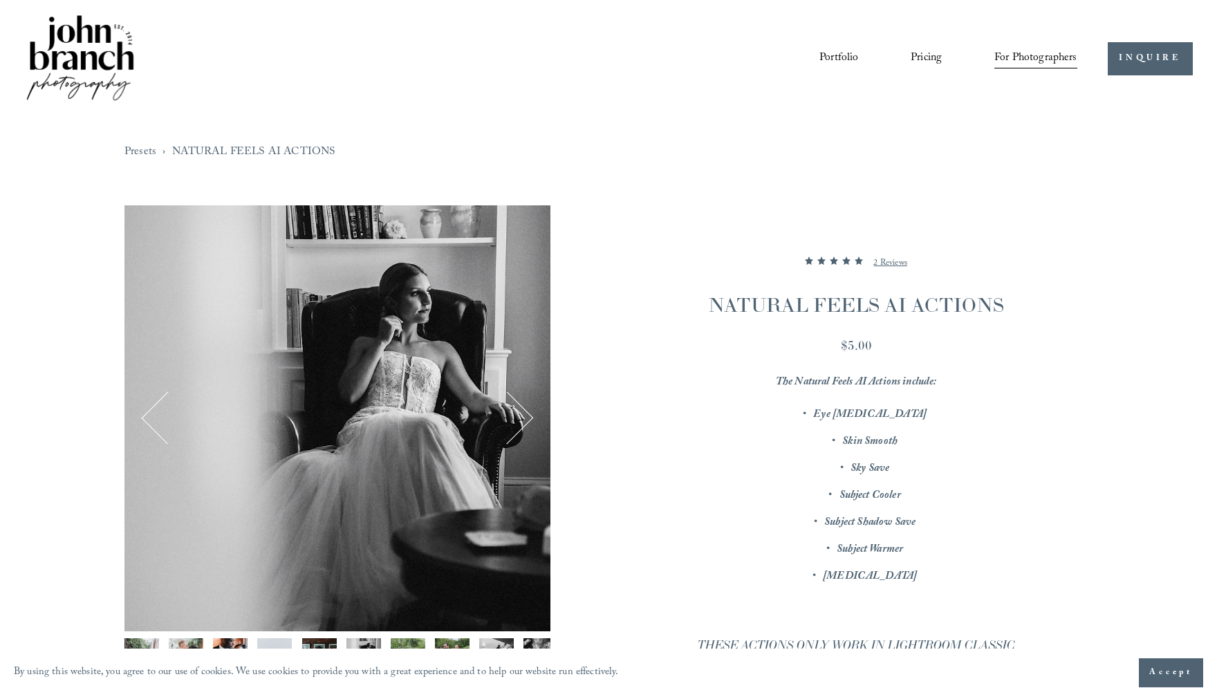
click at [518, 431] on button "Next" at bounding box center [507, 418] width 50 height 50
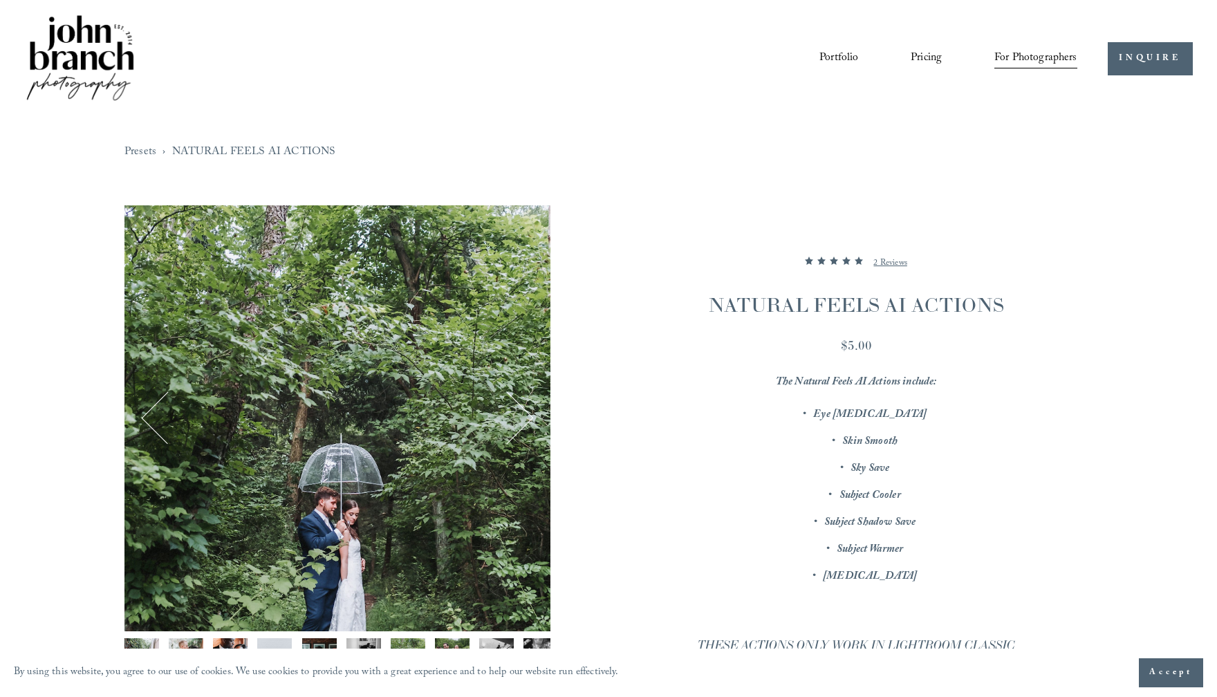
click at [518, 431] on button "Next" at bounding box center [507, 418] width 50 height 50
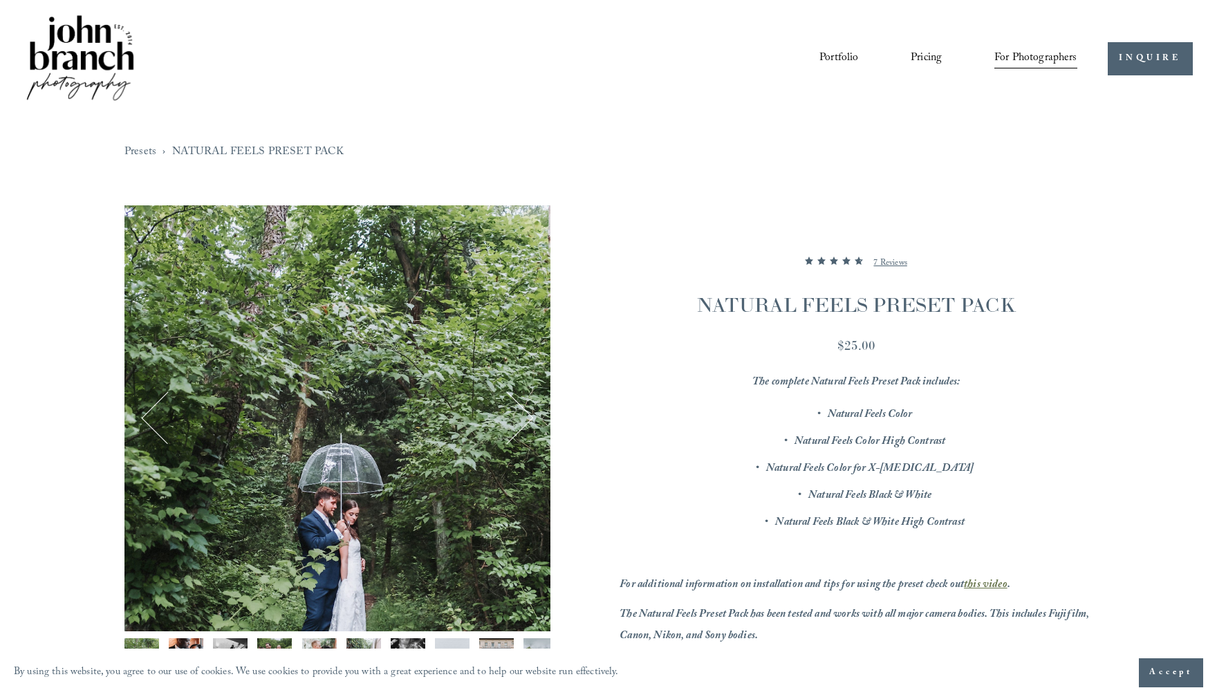
click at [523, 412] on button "Next" at bounding box center [507, 418] width 50 height 50
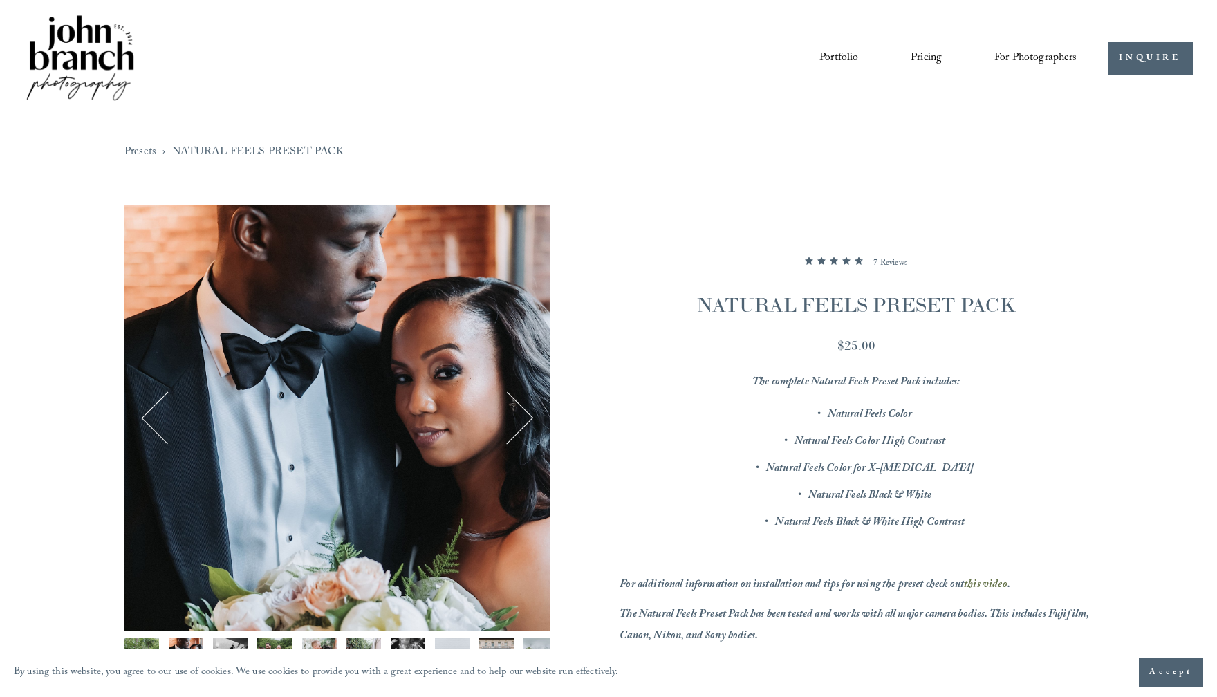
click at [523, 412] on button "Next" at bounding box center [507, 418] width 50 height 50
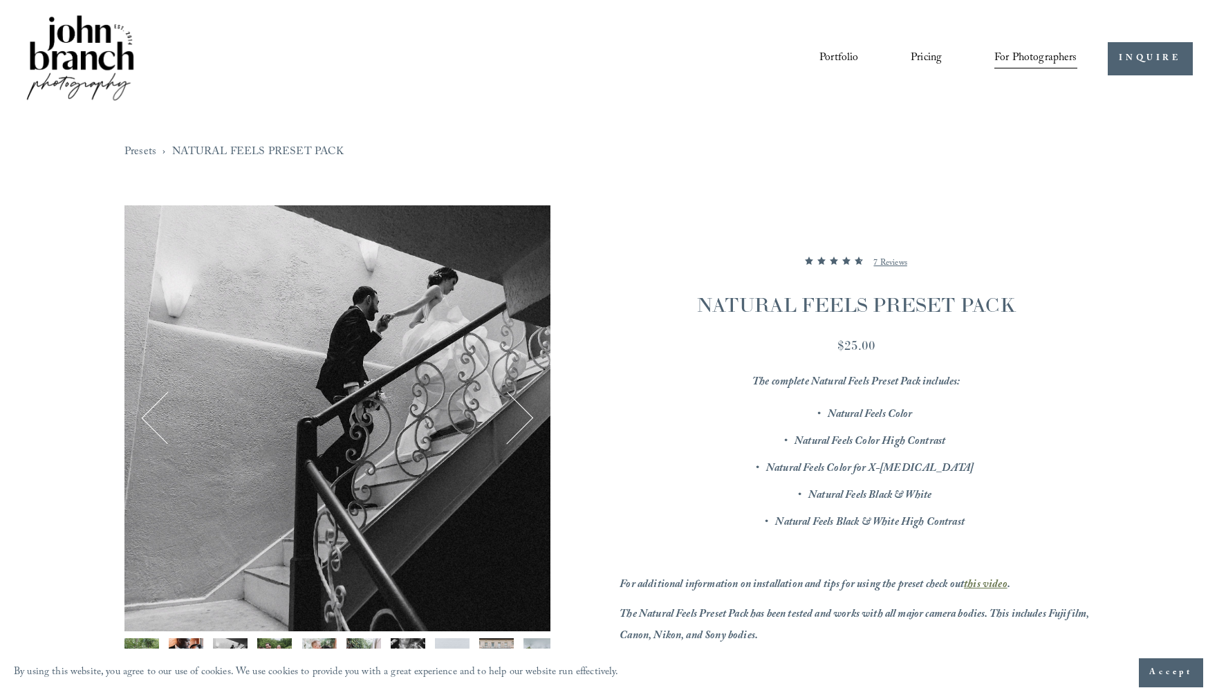
click at [523, 412] on button "Next" at bounding box center [507, 418] width 50 height 50
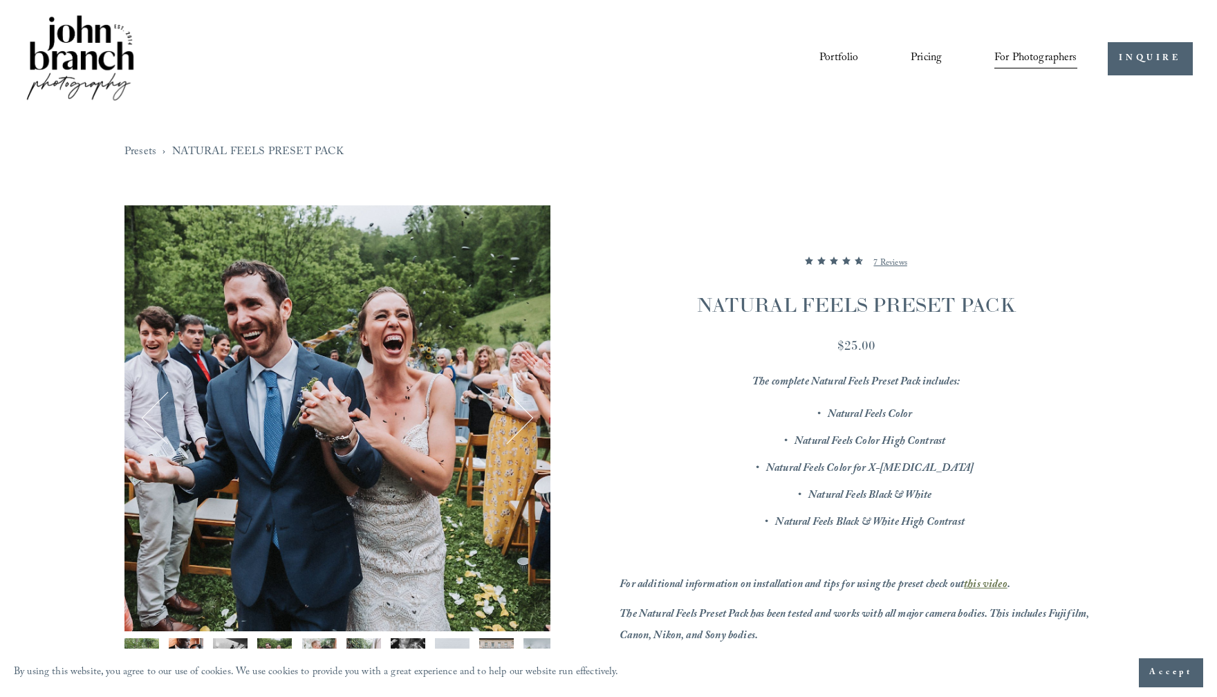
click at [523, 412] on button "Next" at bounding box center [507, 418] width 50 height 50
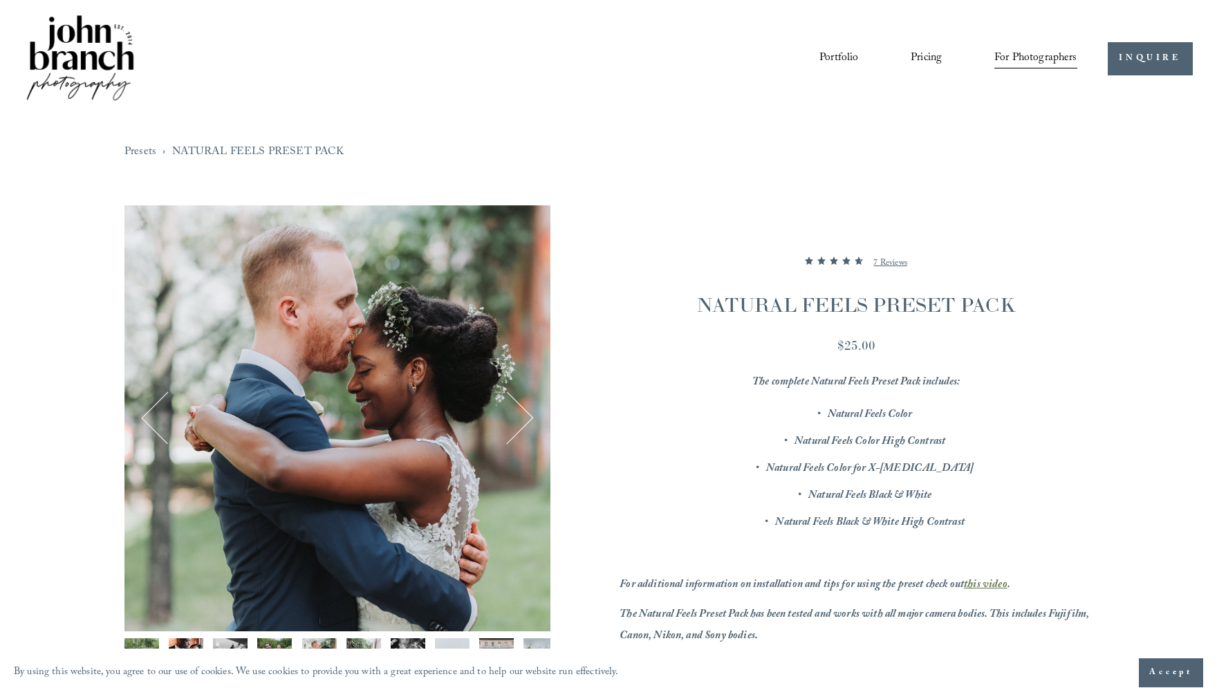
click at [523, 412] on button "Next" at bounding box center [507, 418] width 50 height 50
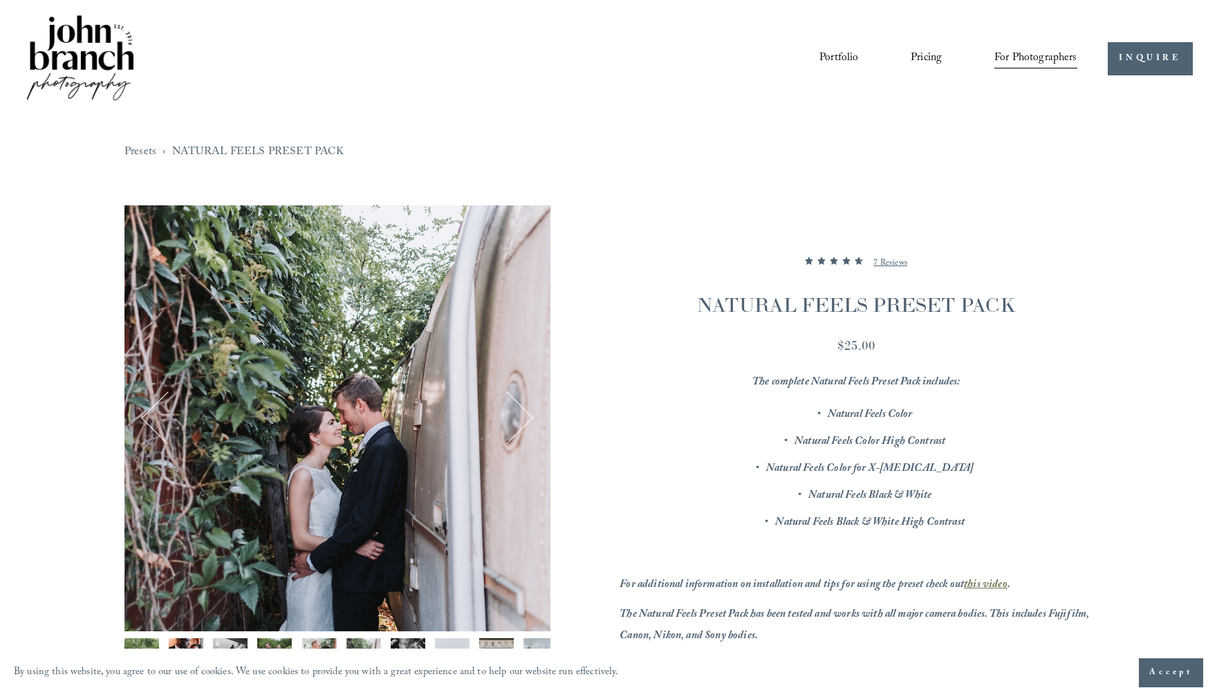
click at [523, 412] on button "Next" at bounding box center [507, 418] width 50 height 50
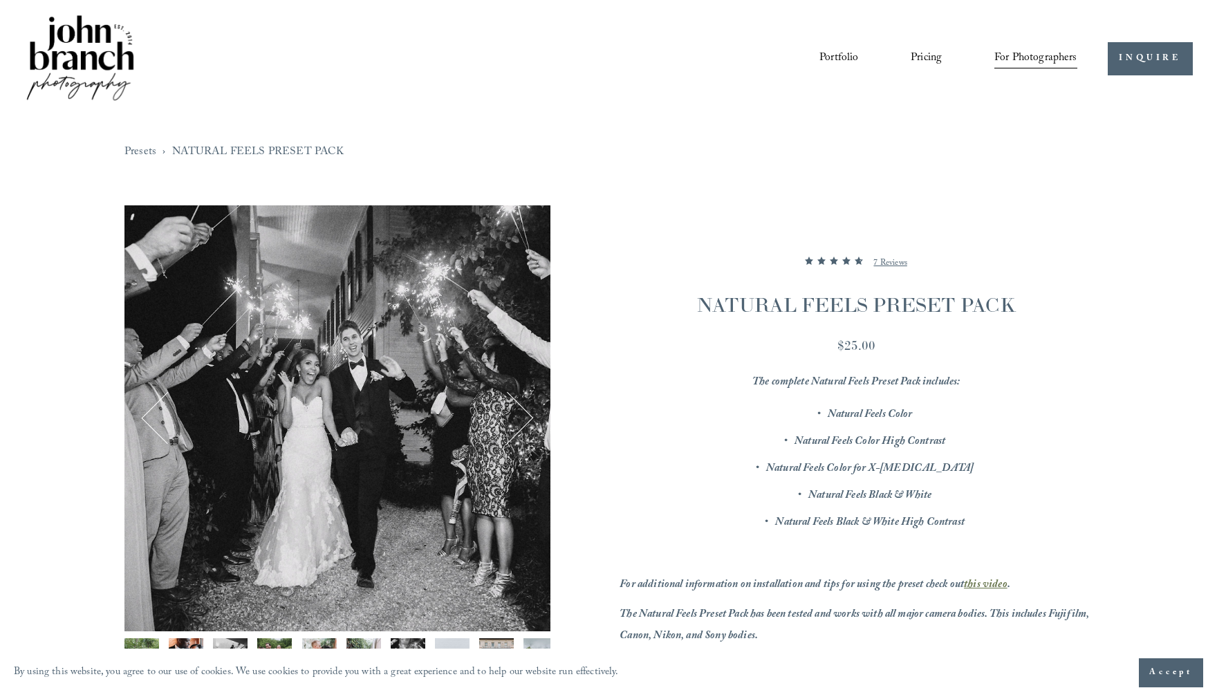
click at [523, 412] on button "Next" at bounding box center [507, 418] width 50 height 50
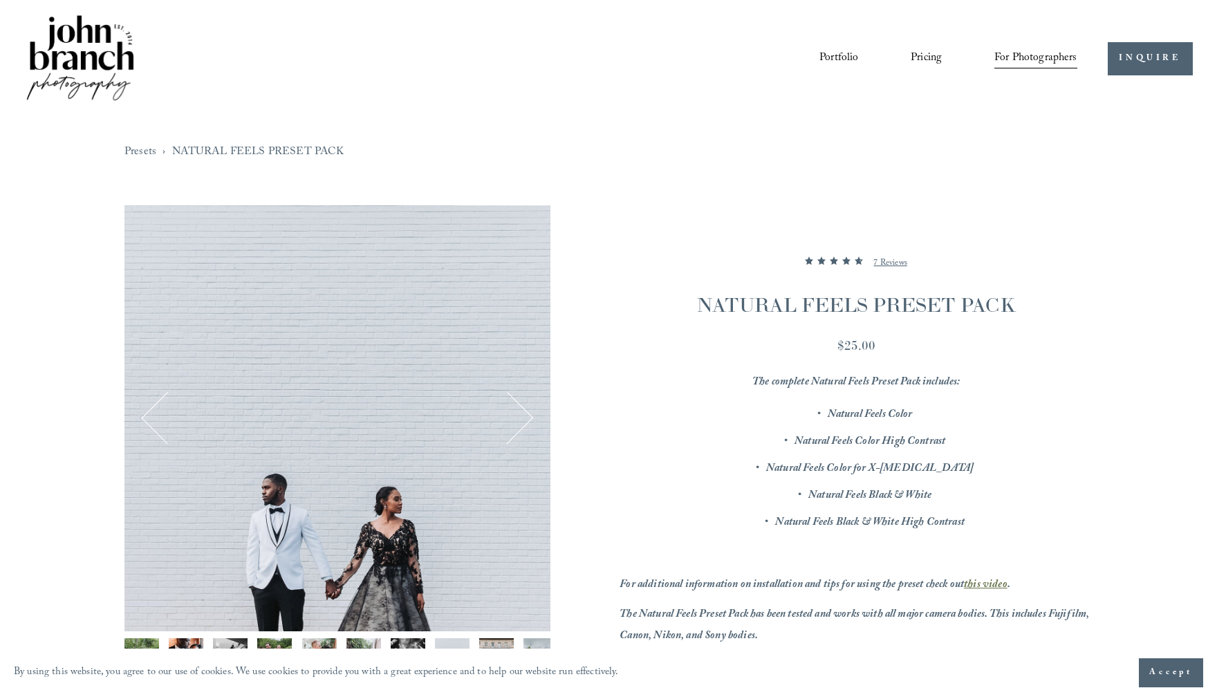
click at [523, 412] on button "Next" at bounding box center [507, 418] width 50 height 50
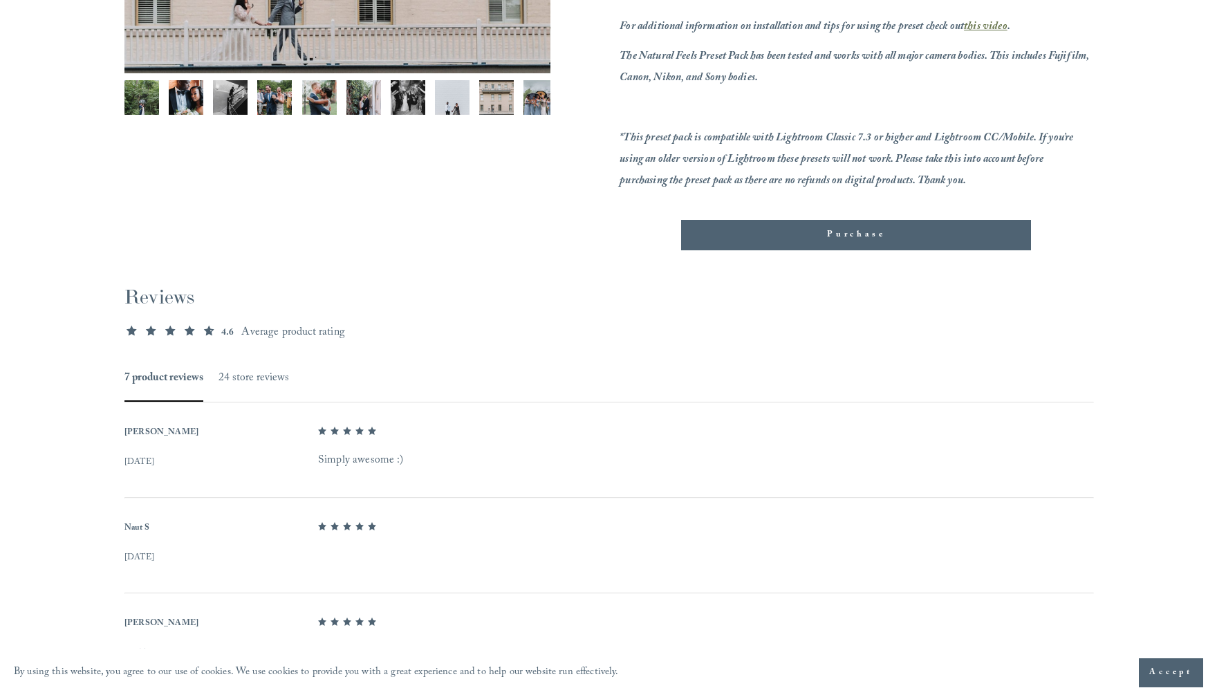
scroll to position [586, 0]
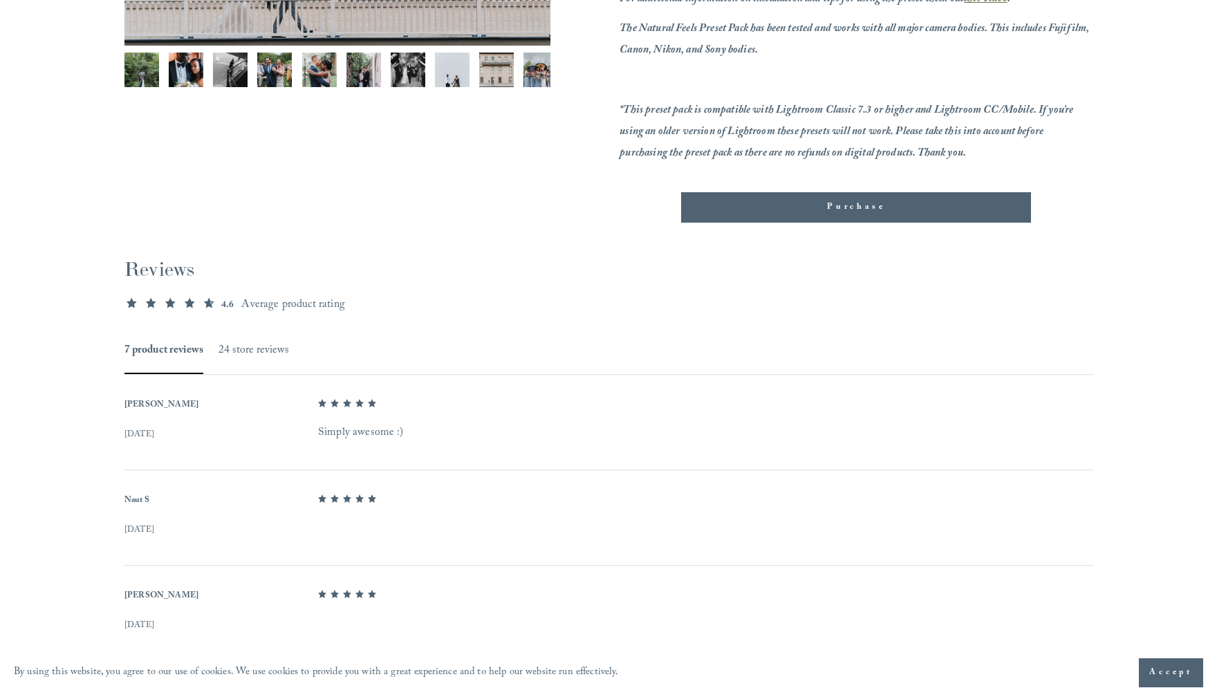
click at [821, 206] on div "Purchase" at bounding box center [856, 208] width 326 height 14
